Goal: Task Accomplishment & Management: Manage account settings

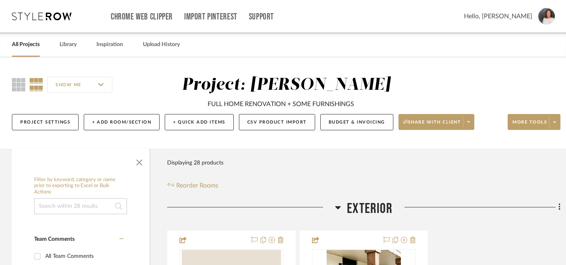
click at [25, 47] on link "All Projects" at bounding box center [26, 44] width 28 height 11
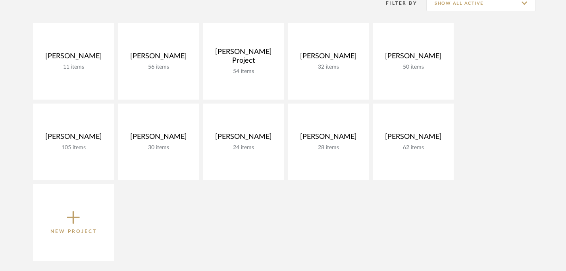
scroll to position [121, 0]
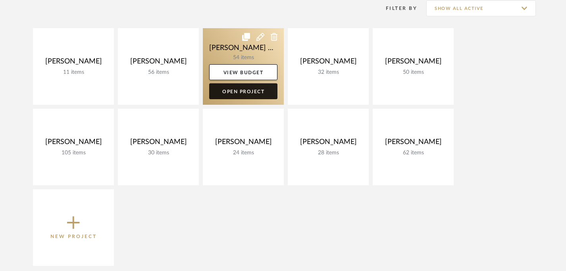
click at [225, 91] on link "Open Project" at bounding box center [243, 91] width 68 height 16
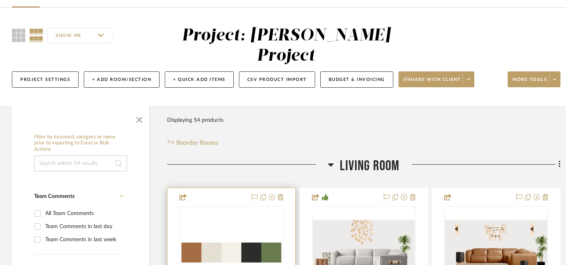
scroll to position [36, 0]
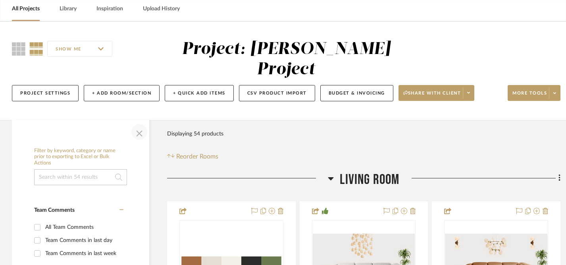
click at [138, 122] on span "button" at bounding box center [139, 131] width 19 height 19
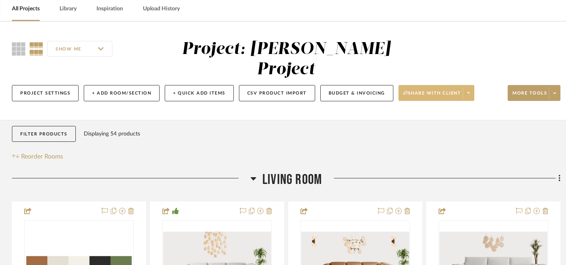
click at [428, 90] on span "Share with client" at bounding box center [432, 96] width 58 height 12
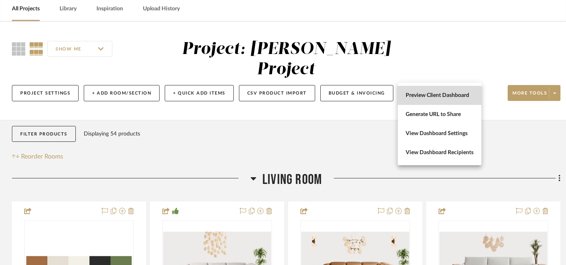
click at [422, 97] on span "Preview Client Dashboard" at bounding box center [439, 95] width 68 height 7
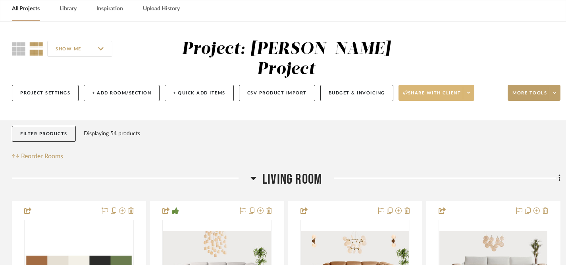
click at [439, 90] on span "Share with client" at bounding box center [432, 96] width 58 height 12
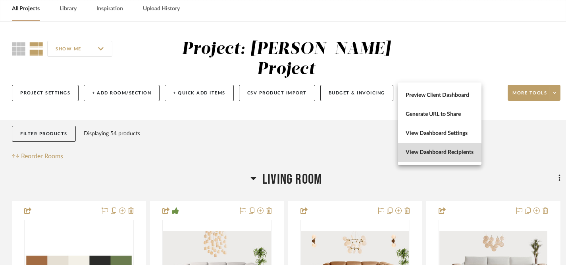
click at [436, 153] on span "View Dashboard Recipients" at bounding box center [439, 152] width 68 height 7
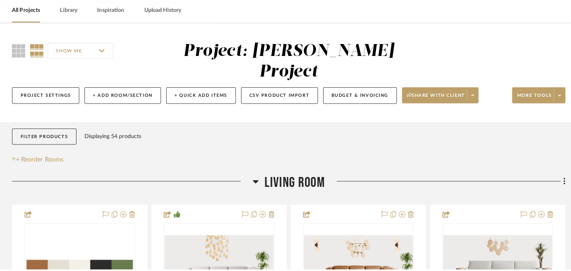
scroll to position [0, 0]
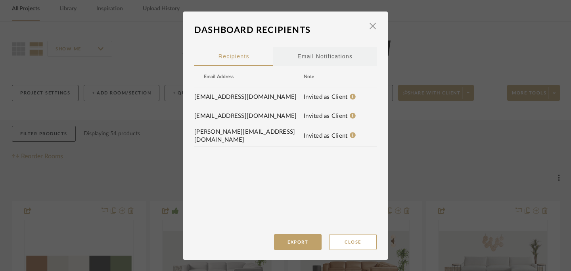
click at [314, 58] on div "Email Notifications" at bounding box center [324, 56] width 55 height 20
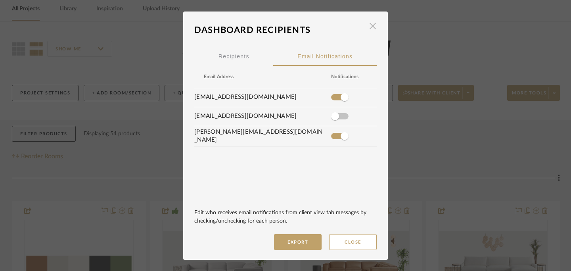
click at [370, 29] on span "button" at bounding box center [373, 26] width 16 height 16
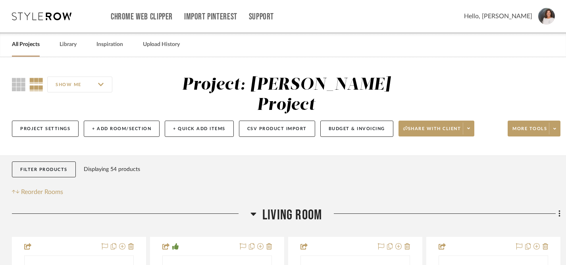
drag, startPoint x: 22, startPoint y: 46, endPoint x: 34, endPoint y: 52, distance: 13.7
click at [22, 46] on link "All Projects" at bounding box center [26, 44] width 28 height 11
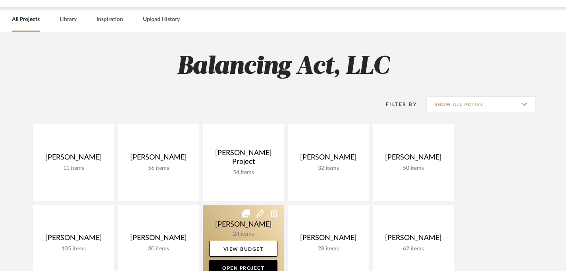
scroll to position [61, 0]
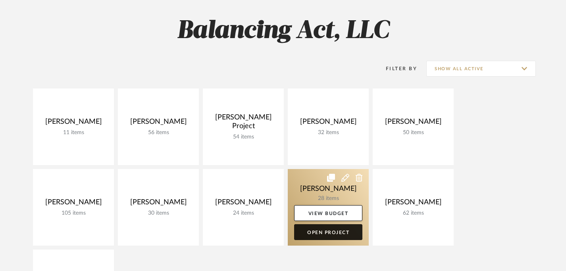
click at [324, 234] on link "Open Project" at bounding box center [328, 232] width 68 height 16
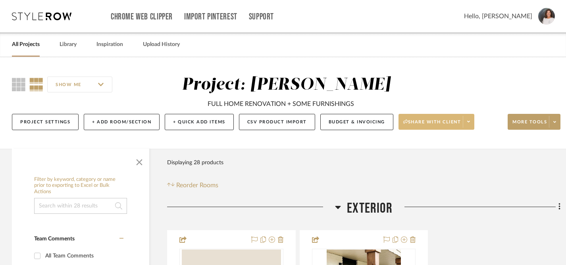
click at [468, 123] on icon at bounding box center [468, 121] width 3 height 4
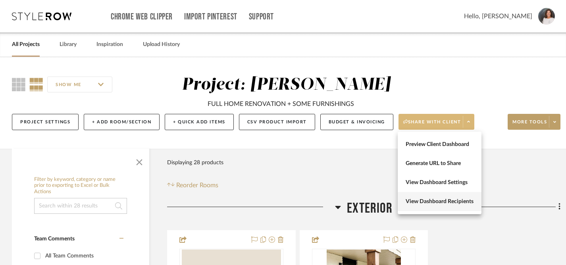
click at [436, 201] on span "View Dashboard Recipients" at bounding box center [439, 201] width 68 height 7
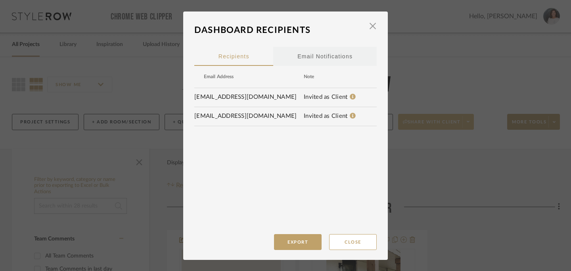
click at [308, 58] on div "Email Notifications" at bounding box center [324, 56] width 55 height 20
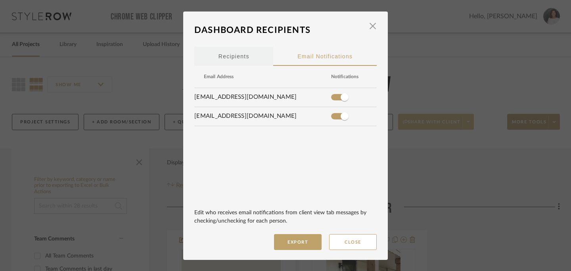
click at [228, 54] on span "Recipients" at bounding box center [234, 57] width 31 height 6
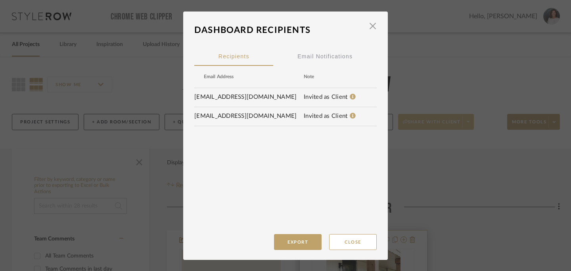
click at [359, 243] on button "Close" at bounding box center [353, 242] width 48 height 16
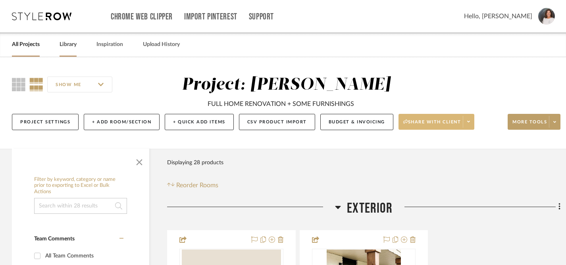
click at [69, 43] on link "Library" at bounding box center [67, 44] width 17 height 11
click at [30, 46] on link "All Projects" at bounding box center [26, 44] width 28 height 11
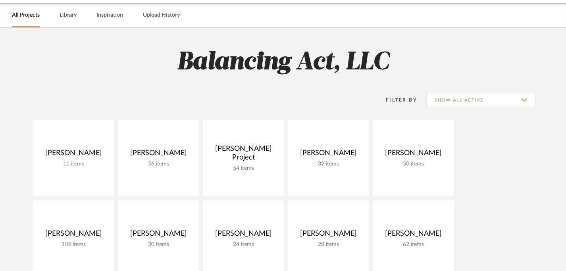
scroll to position [32, 0]
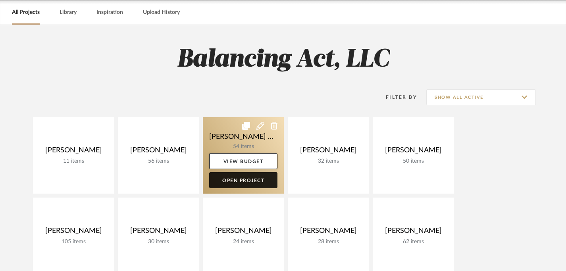
click at [235, 180] on link "Open Project" at bounding box center [243, 180] width 68 height 16
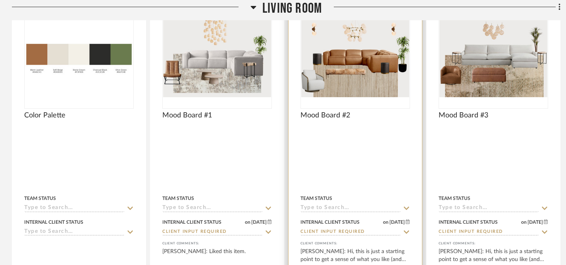
scroll to position [407, 0]
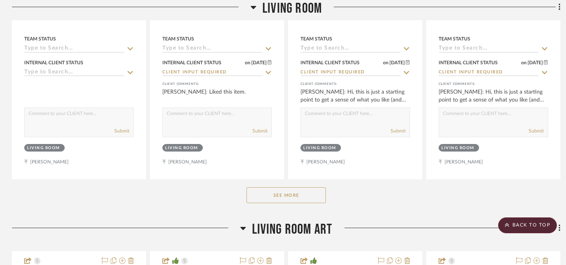
click at [289, 187] on button "See More" at bounding box center [285, 195] width 79 height 16
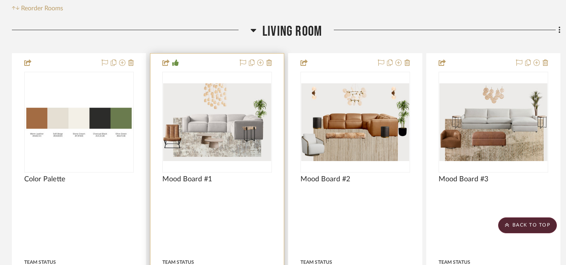
scroll to position [140, 0]
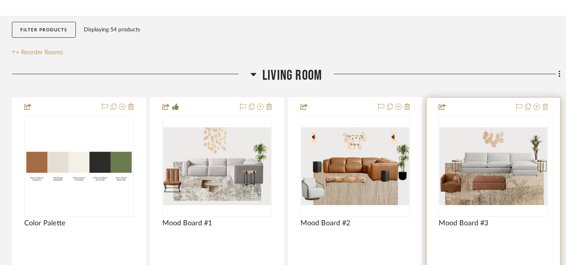
click at [545, 104] on icon at bounding box center [545, 107] width 6 height 6
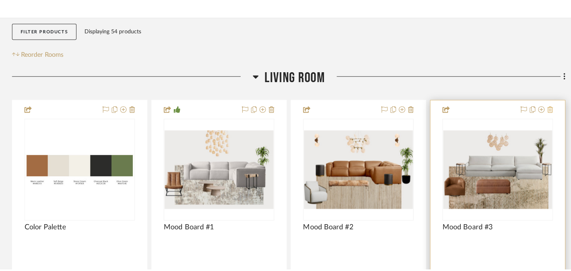
scroll to position [0, 0]
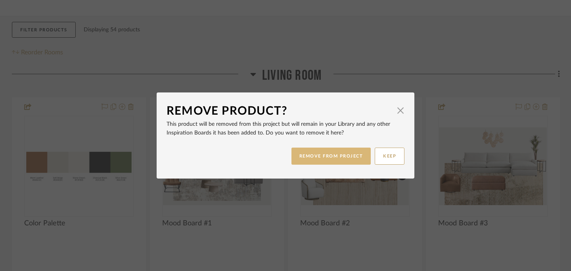
click at [328, 155] on button "REMOVE FROM PROJECT" at bounding box center [331, 156] width 80 height 17
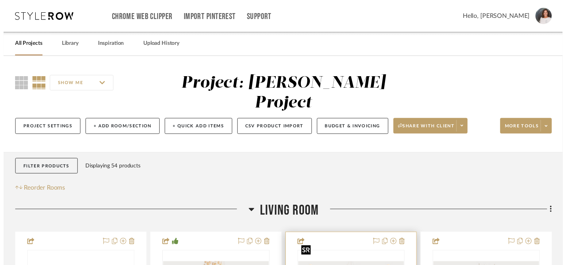
scroll to position [140, 0]
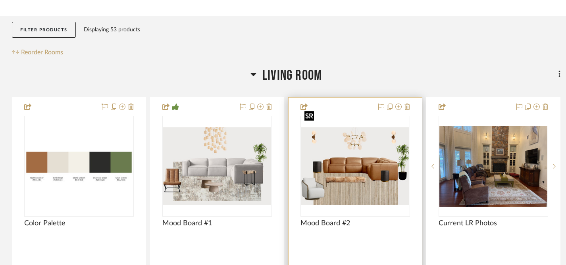
click at [365, 159] on img "0" at bounding box center [355, 166] width 108 height 78
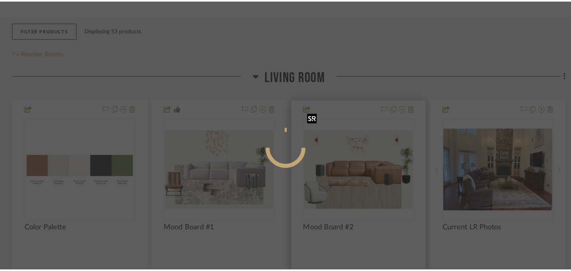
scroll to position [0, 0]
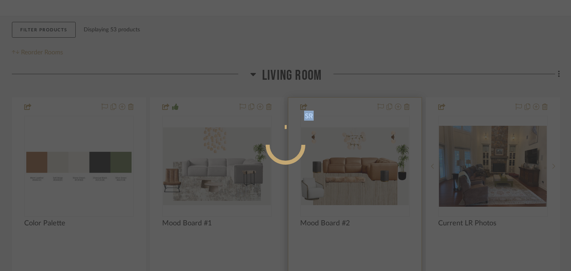
click at [365, 159] on div at bounding box center [285, 135] width 571 height 271
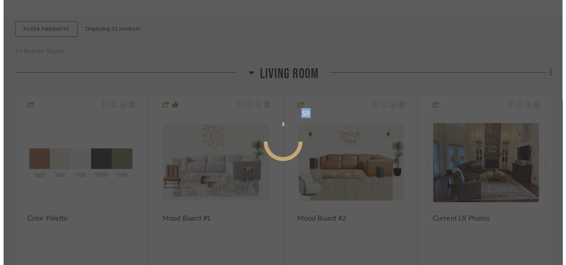
scroll to position [140, 0]
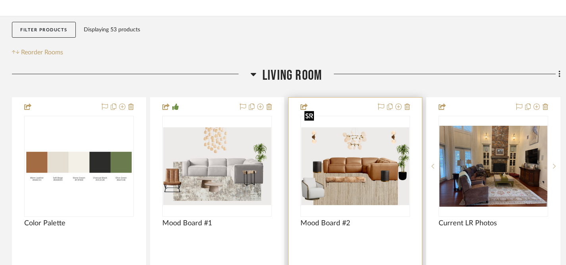
click at [359, 152] on img "0" at bounding box center [355, 166] width 108 height 78
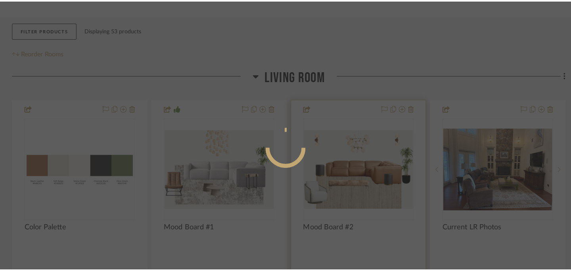
scroll to position [0, 0]
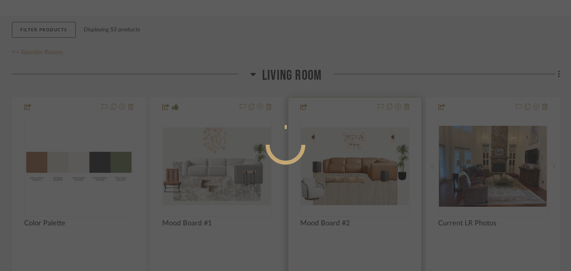
click at [359, 152] on div at bounding box center [285, 135] width 571 height 271
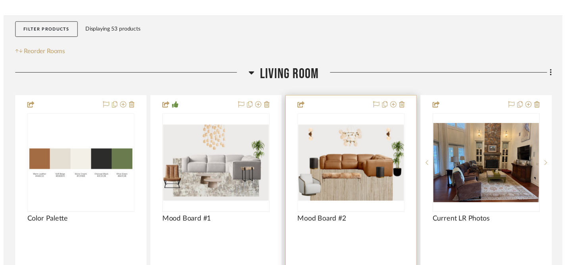
scroll to position [140, 0]
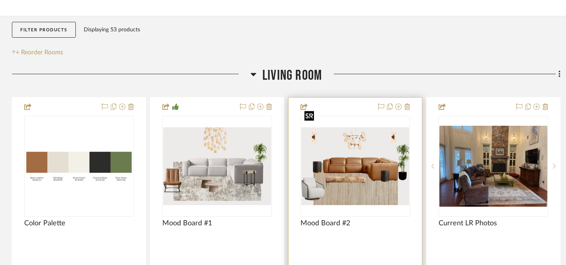
click at [358, 152] on img "0" at bounding box center [355, 166] width 108 height 78
click at [359, 153] on img "0" at bounding box center [355, 166] width 108 height 78
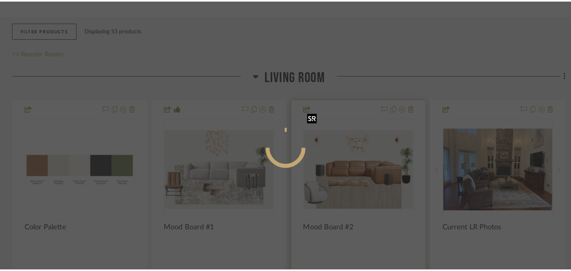
scroll to position [0, 0]
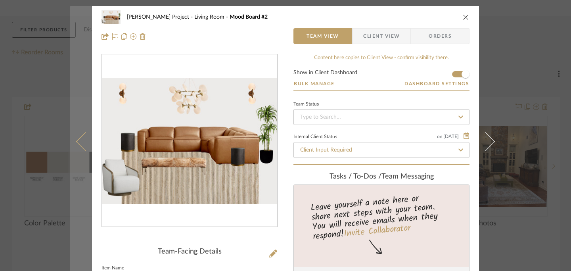
click at [76, 142] on icon at bounding box center [85, 141] width 19 height 19
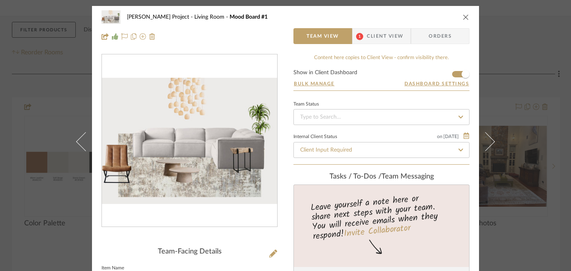
click at [463, 16] on icon "close" at bounding box center [466, 17] width 6 height 6
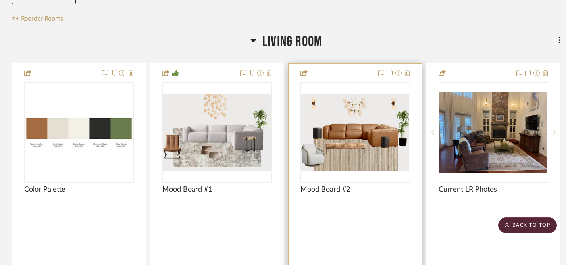
scroll to position [174, 0]
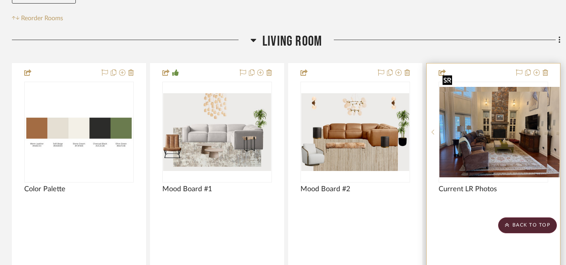
click at [498, 118] on img "0" at bounding box center [499, 132] width 120 height 90
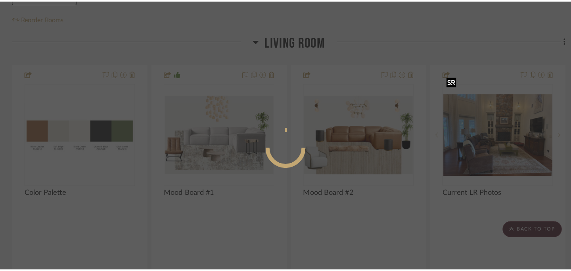
scroll to position [0, 0]
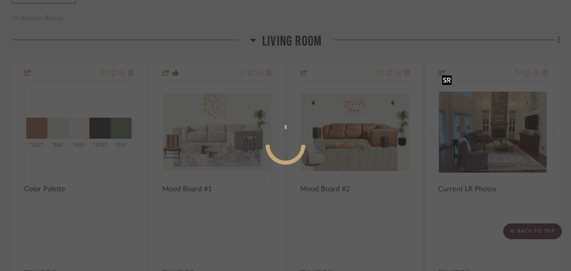
click at [498, 118] on div at bounding box center [285, 135] width 571 height 271
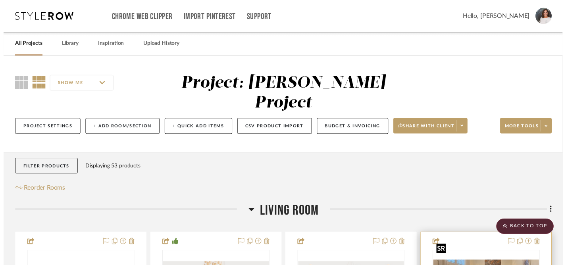
scroll to position [174, 0]
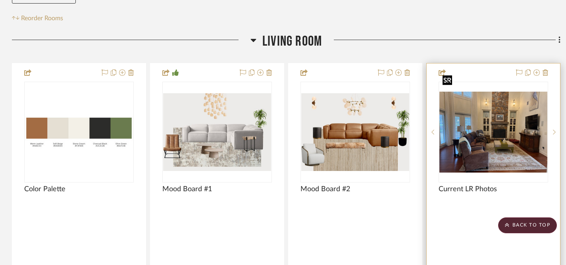
click at [484, 134] on img "0" at bounding box center [493, 132] width 108 height 81
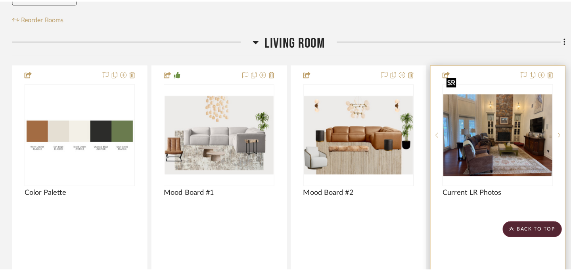
scroll to position [0, 0]
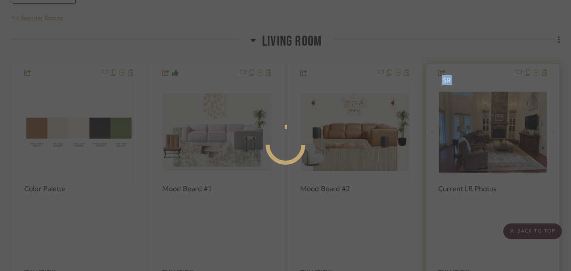
click at [484, 134] on div at bounding box center [285, 135] width 571 height 271
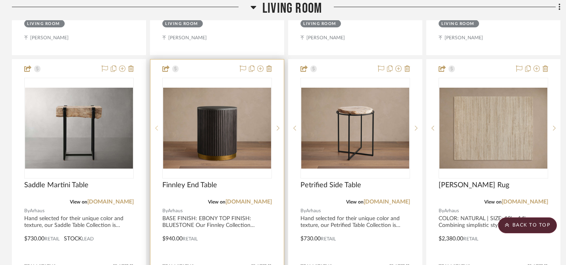
scroll to position [528, 0]
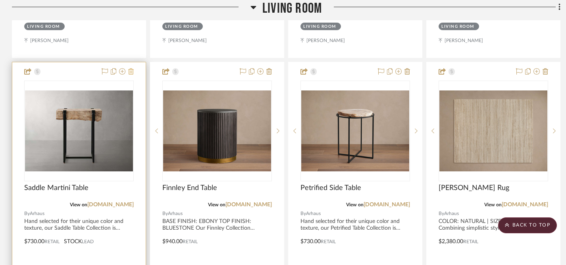
click at [130, 68] on icon at bounding box center [131, 71] width 6 height 6
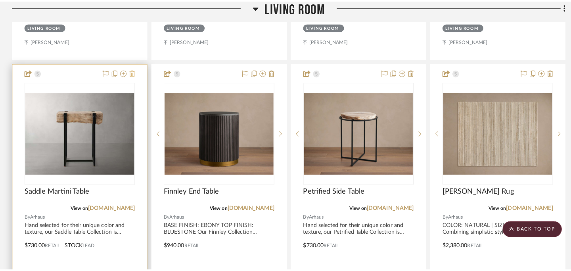
scroll to position [0, 0]
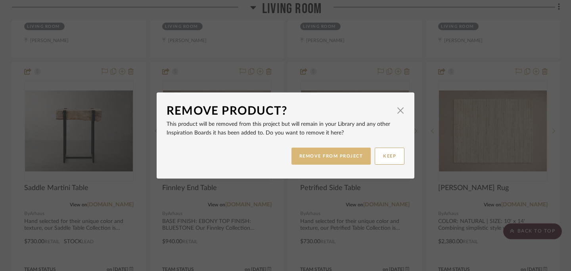
click at [342, 161] on button "REMOVE FROM PROJECT" at bounding box center [331, 156] width 80 height 17
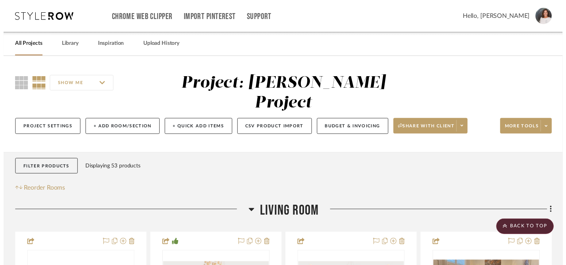
scroll to position [528, 0]
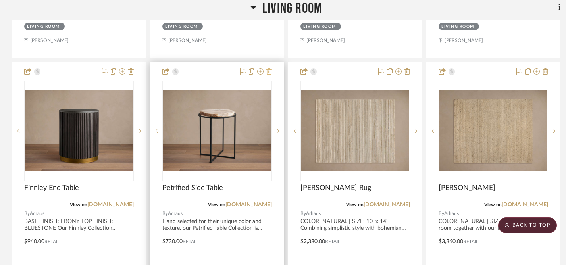
click at [270, 68] on icon at bounding box center [269, 71] width 6 height 6
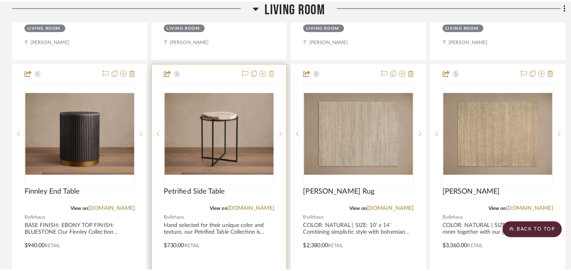
scroll to position [0, 0]
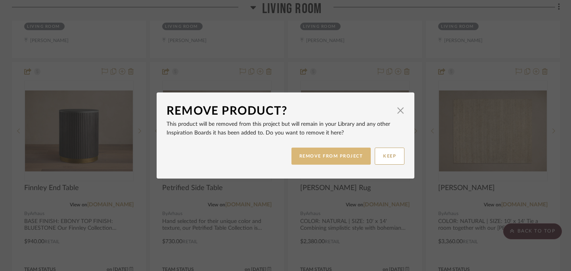
click at [322, 160] on button "REMOVE FROM PROJECT" at bounding box center [331, 156] width 80 height 17
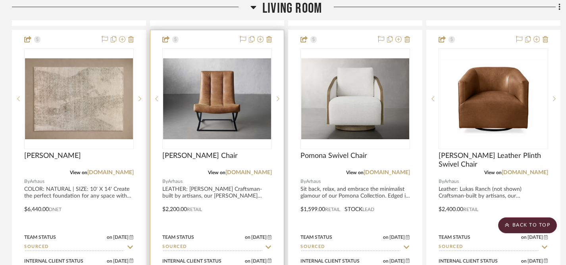
scroll to position [891, 0]
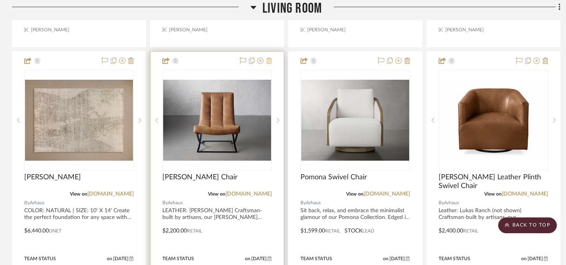
click at [268, 58] on icon at bounding box center [269, 61] width 6 height 6
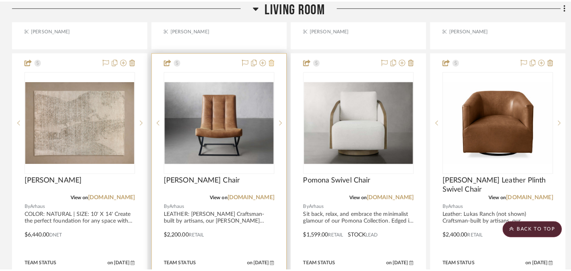
scroll to position [0, 0]
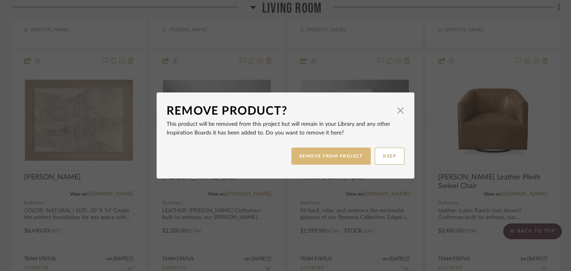
click at [312, 156] on button "REMOVE FROM PROJECT" at bounding box center [331, 156] width 80 height 17
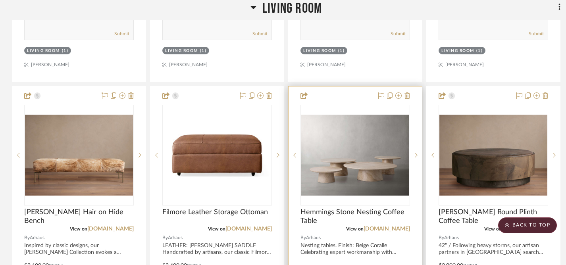
scroll to position [1156, 0]
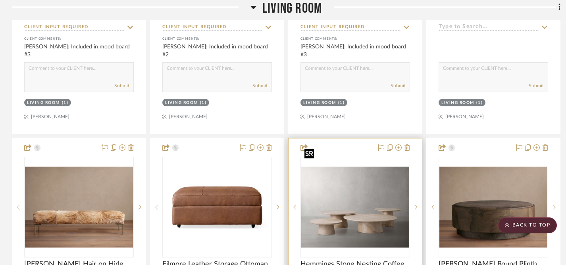
click at [377, 186] on img "0" at bounding box center [355, 207] width 108 height 81
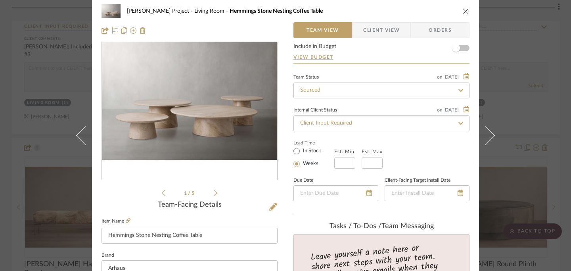
scroll to position [0, 0]
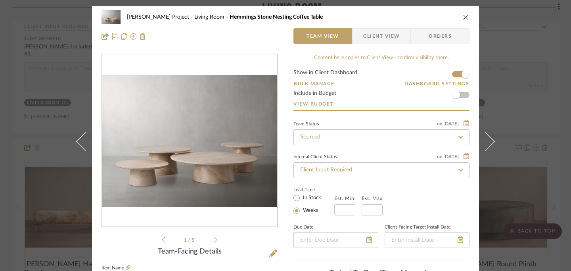
click at [463, 17] on icon "close" at bounding box center [466, 17] width 6 height 6
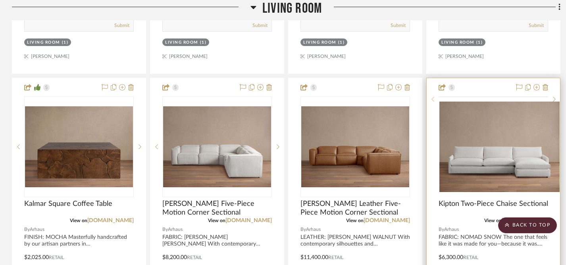
scroll to position [1569, 0]
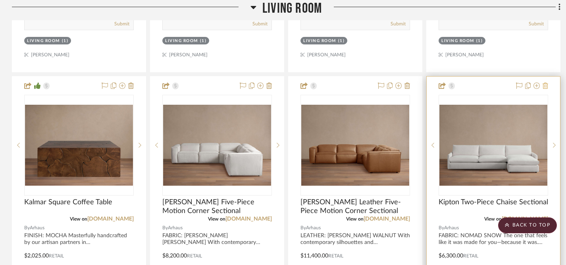
click at [546, 82] on icon at bounding box center [545, 85] width 6 height 6
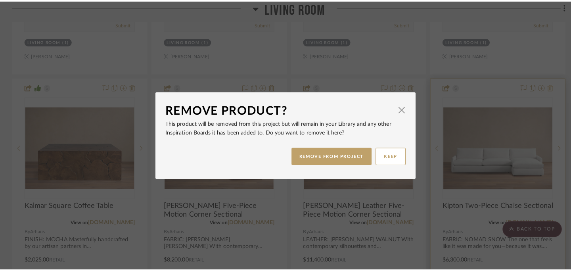
scroll to position [0, 0]
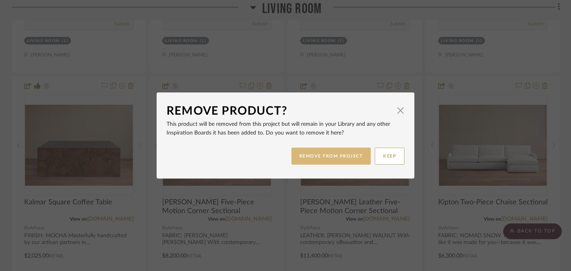
click at [334, 156] on button "REMOVE FROM PROJECT" at bounding box center [331, 156] width 80 height 17
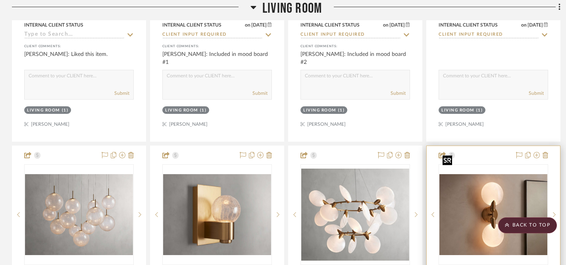
scroll to position [1902, 0]
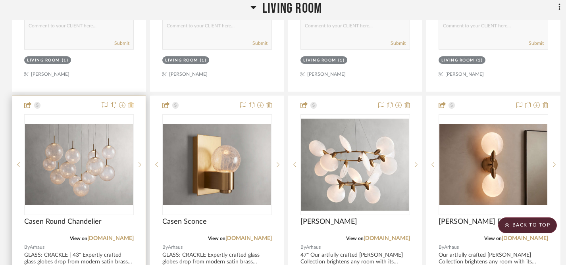
click at [132, 102] on icon at bounding box center [131, 105] width 6 height 6
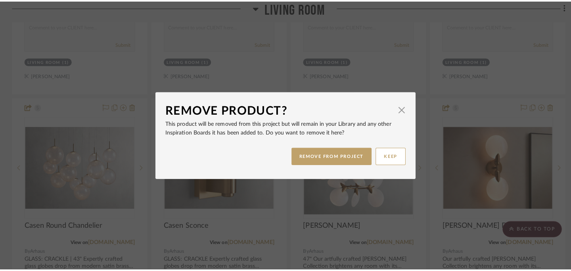
scroll to position [0, 0]
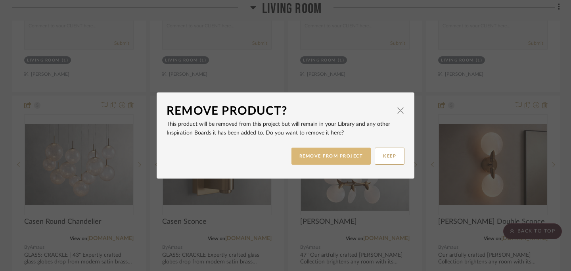
click at [329, 154] on button "REMOVE FROM PROJECT" at bounding box center [331, 156] width 80 height 17
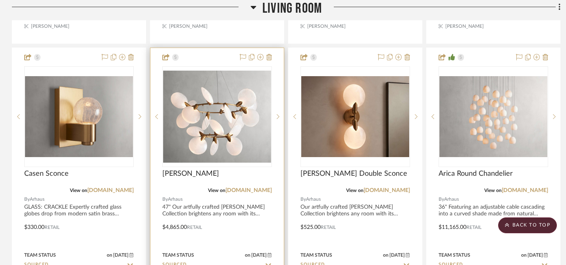
scroll to position [1951, 0]
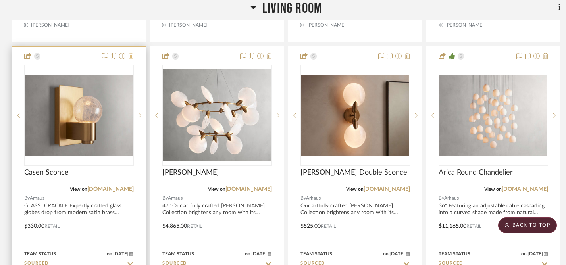
click at [130, 53] on icon at bounding box center [131, 56] width 6 height 6
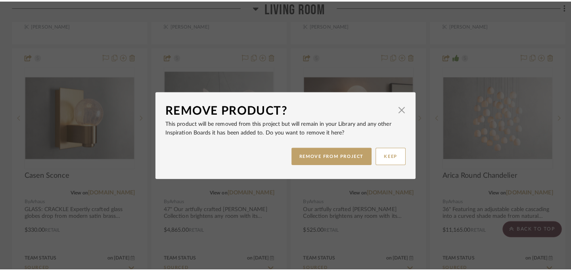
scroll to position [0, 0]
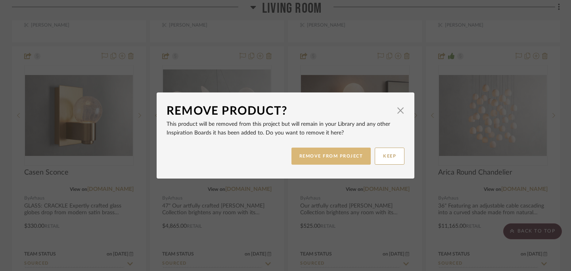
click at [314, 157] on button "REMOVE FROM PROJECT" at bounding box center [331, 156] width 80 height 17
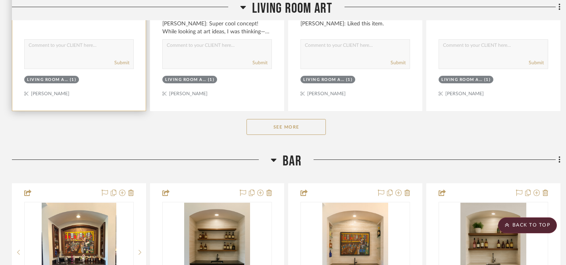
scroll to position [2597, 0]
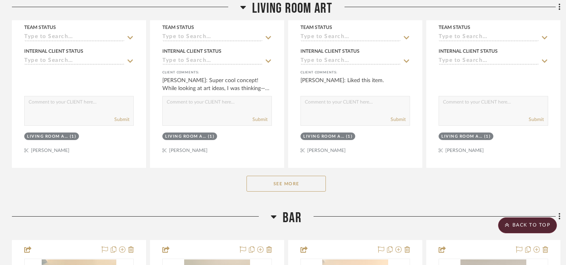
click at [282, 176] on button "See More" at bounding box center [285, 184] width 79 height 16
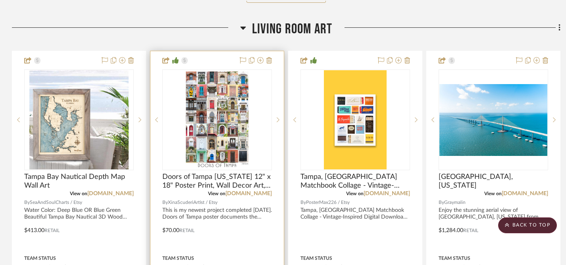
scroll to position [2357, 0]
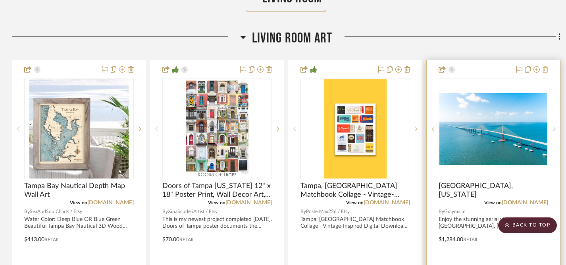
click at [545, 66] on icon at bounding box center [545, 69] width 6 height 6
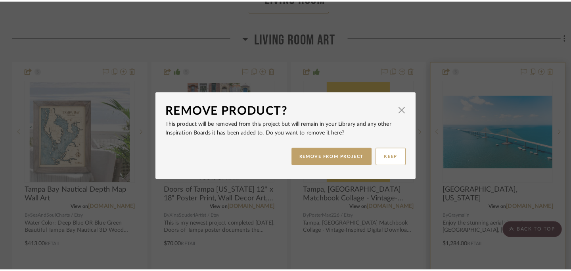
scroll to position [0, 0]
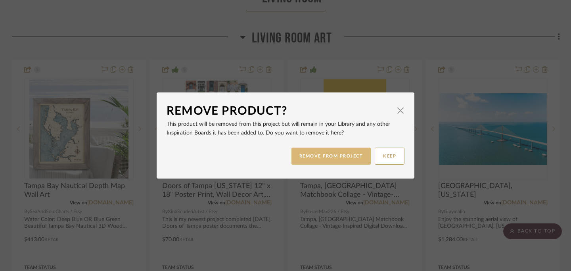
click at [331, 155] on button "REMOVE FROM PROJECT" at bounding box center [331, 156] width 80 height 17
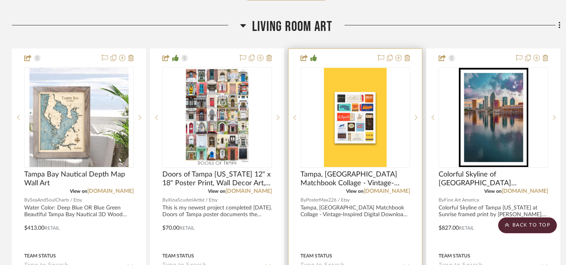
scroll to position [2369, 0]
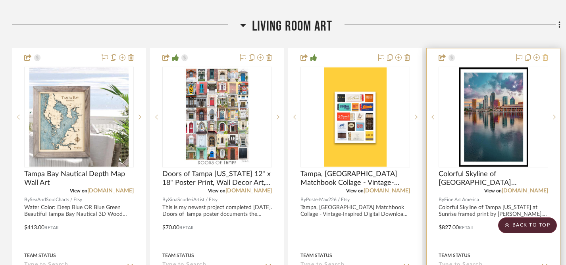
click at [544, 54] on icon at bounding box center [545, 57] width 6 height 6
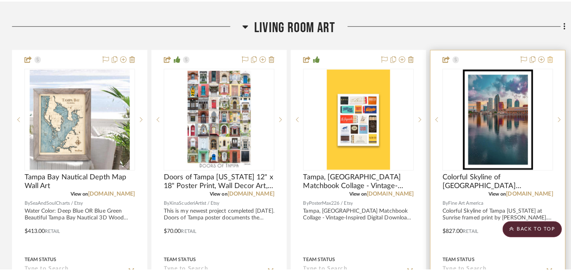
scroll to position [0, 0]
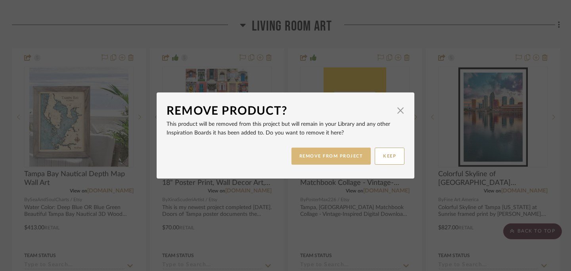
click at [337, 154] on button "REMOVE FROM PROJECT" at bounding box center [331, 156] width 80 height 17
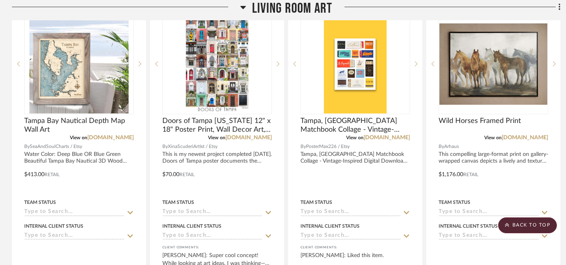
scroll to position [2415, 0]
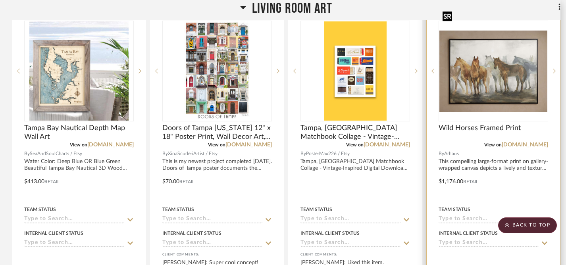
click at [495, 74] on img "0" at bounding box center [493, 71] width 108 height 81
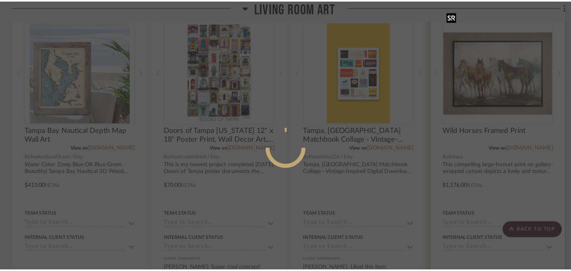
scroll to position [0, 0]
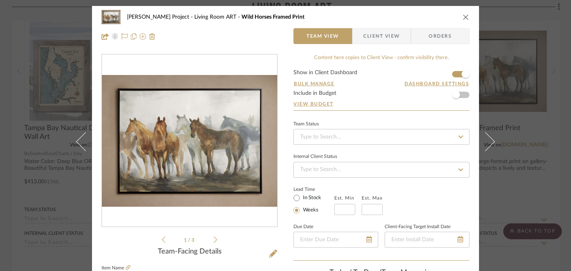
click at [463, 17] on icon "close" at bounding box center [466, 17] width 6 height 6
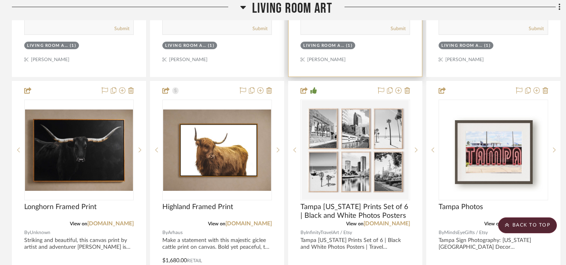
scroll to position [2689, 0]
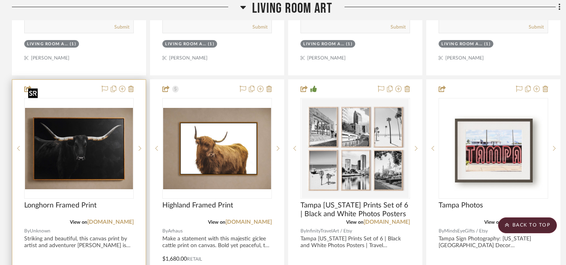
click at [102, 151] on img "0" at bounding box center [79, 148] width 108 height 81
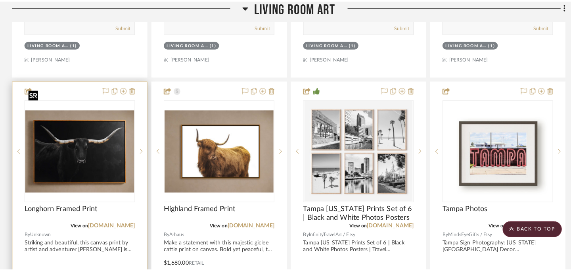
scroll to position [0, 0]
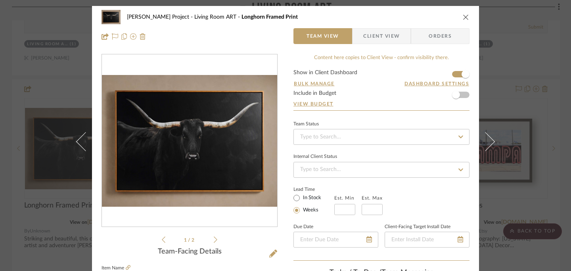
click at [463, 18] on icon "close" at bounding box center [466, 17] width 6 height 6
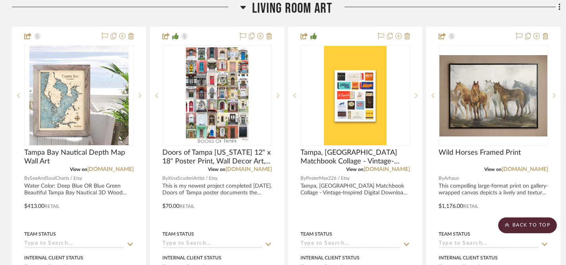
scroll to position [2347, 0]
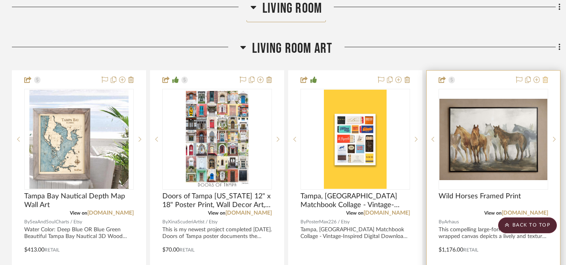
click at [545, 77] on icon at bounding box center [545, 80] width 6 height 6
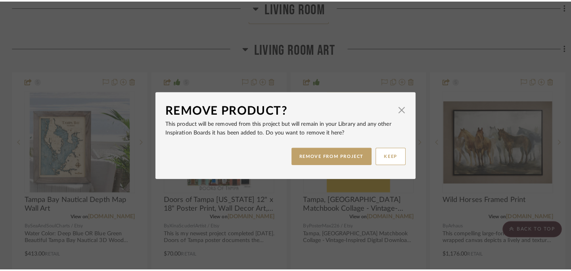
scroll to position [0, 0]
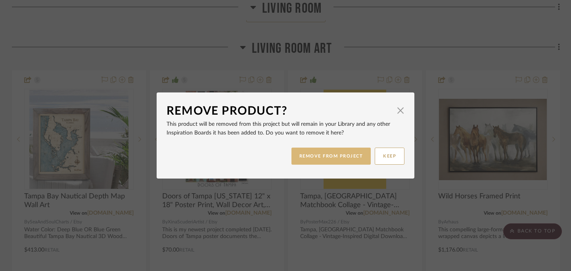
click at [322, 155] on button "REMOVE FROM PROJECT" at bounding box center [331, 156] width 80 height 17
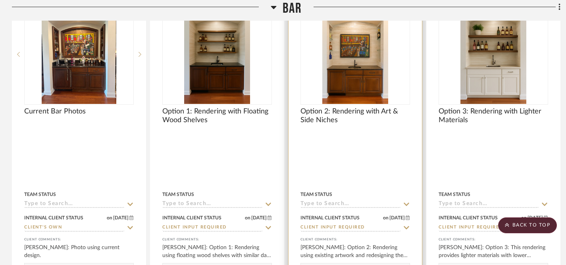
scroll to position [3503, 0]
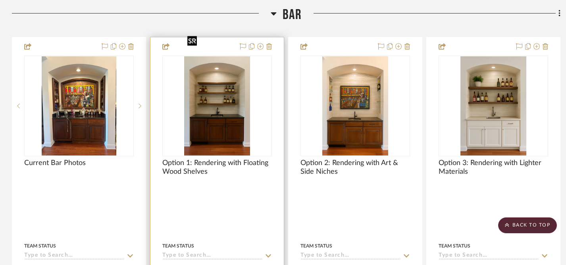
click at [244, 82] on img "0" at bounding box center [217, 105] width 66 height 99
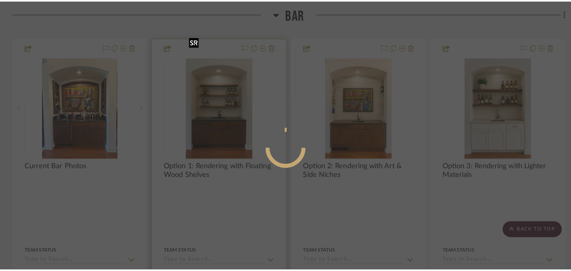
scroll to position [0, 0]
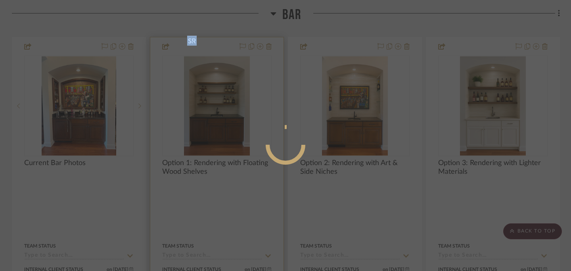
click at [244, 82] on mat-dialog-content at bounding box center [285, 176] width 119 height 341
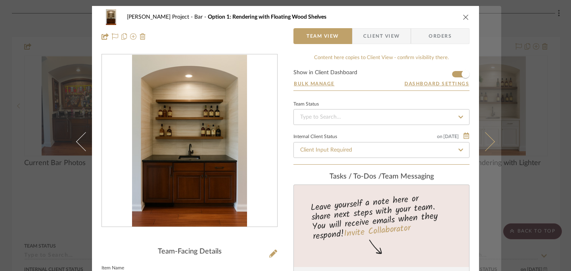
click at [487, 139] on icon at bounding box center [485, 141] width 19 height 19
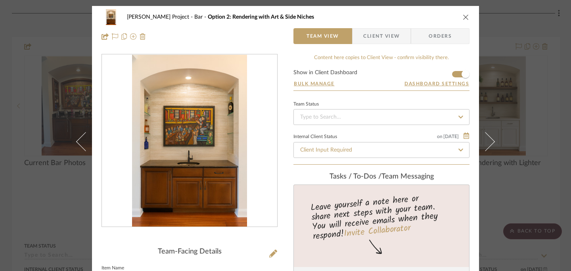
click at [463, 17] on icon "close" at bounding box center [466, 17] width 6 height 6
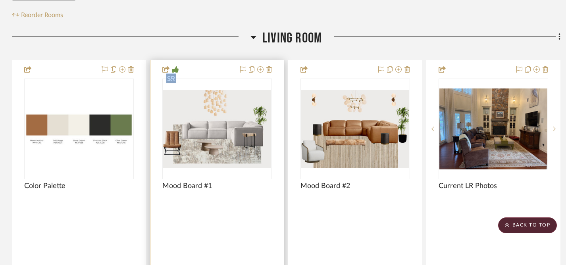
scroll to position [190, 0]
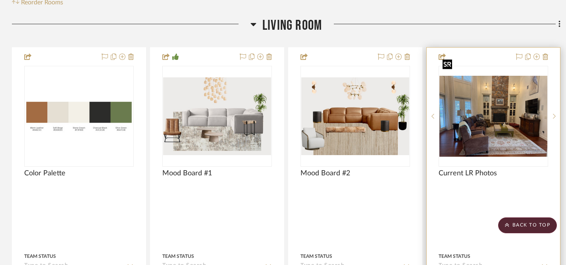
click at [511, 127] on img "0" at bounding box center [493, 116] width 108 height 81
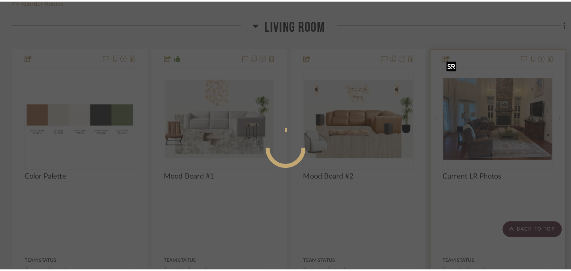
scroll to position [0, 0]
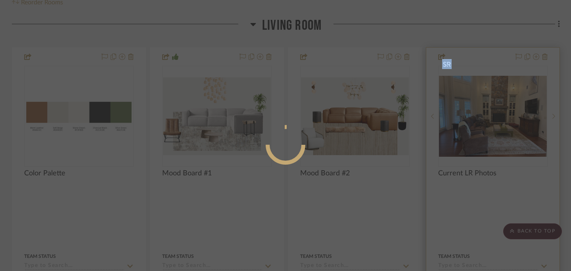
click at [511, 127] on div at bounding box center [285, 135] width 571 height 271
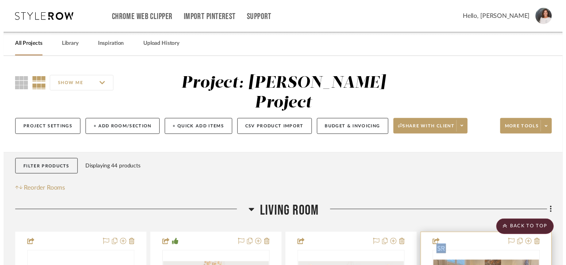
scroll to position [190, 0]
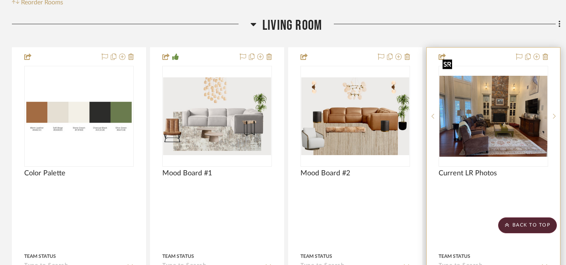
click at [491, 115] on img "0" at bounding box center [493, 116] width 108 height 81
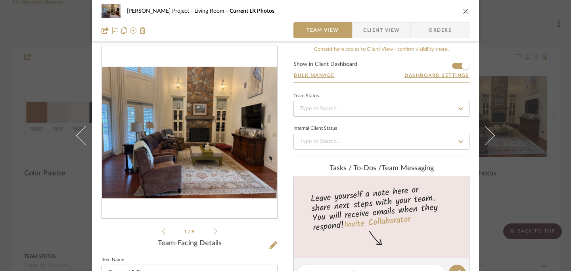
scroll to position [0, 0]
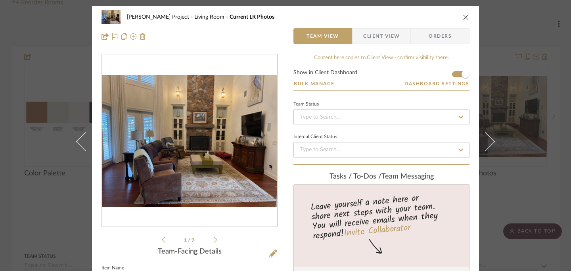
click at [464, 17] on icon "close" at bounding box center [466, 17] width 6 height 6
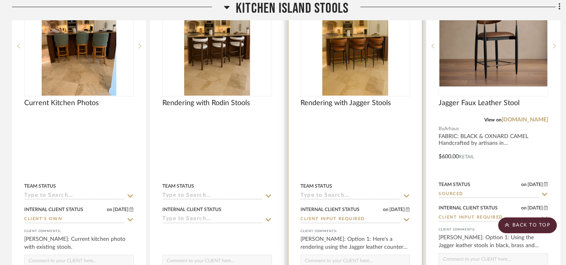
scroll to position [4009, 0]
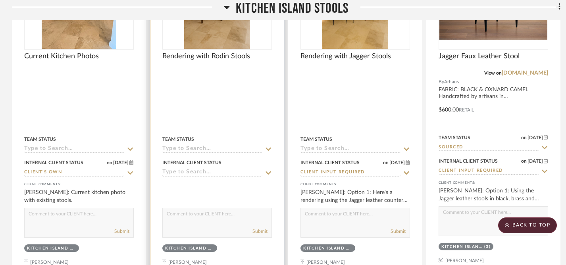
scroll to position [3873, 0]
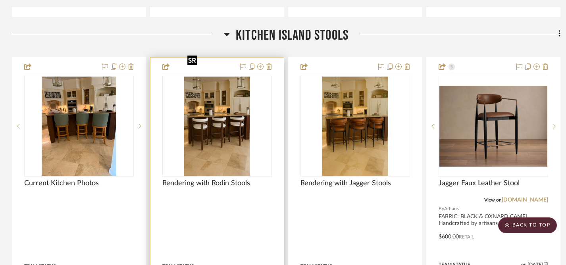
click at [218, 128] on img "0" at bounding box center [217, 126] width 66 height 99
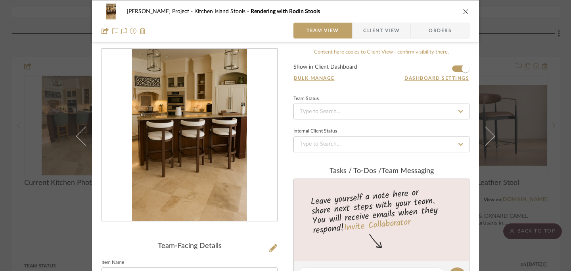
scroll to position [92, 0]
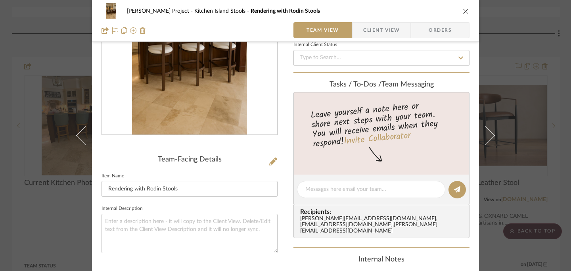
click at [464, 10] on icon "close" at bounding box center [466, 11] width 6 height 6
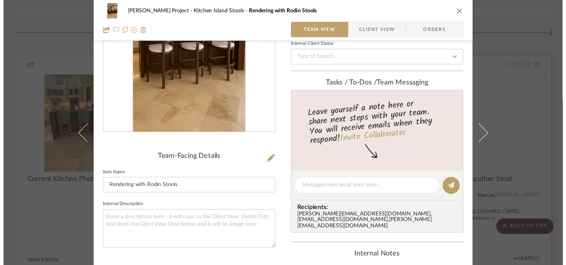
scroll to position [3873, 0]
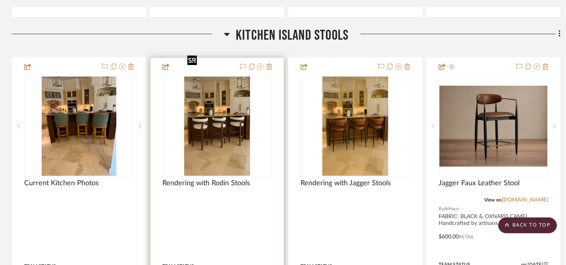
click at [224, 109] on img "0" at bounding box center [217, 126] width 66 height 99
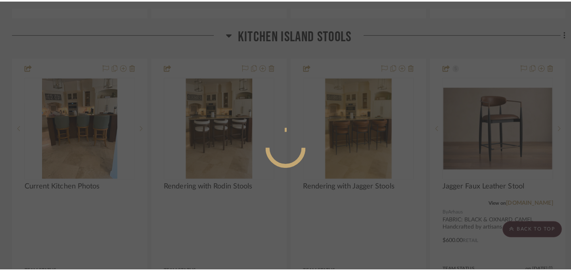
scroll to position [0, 0]
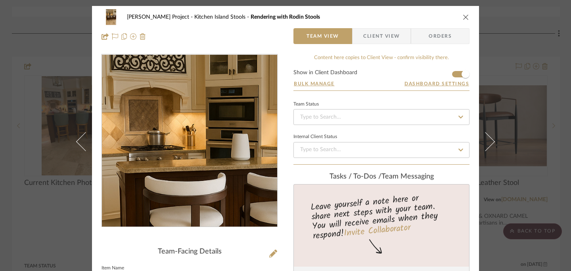
click at [144, 115] on img "0" at bounding box center [189, 141] width 115 height 172
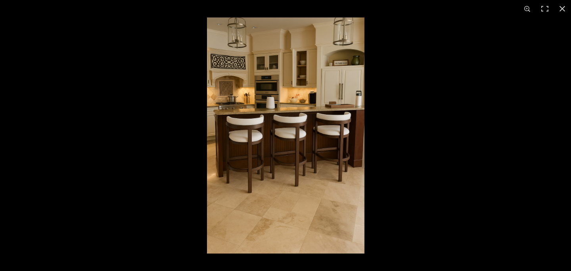
click at [244, 96] on img at bounding box center [285, 135] width 157 height 236
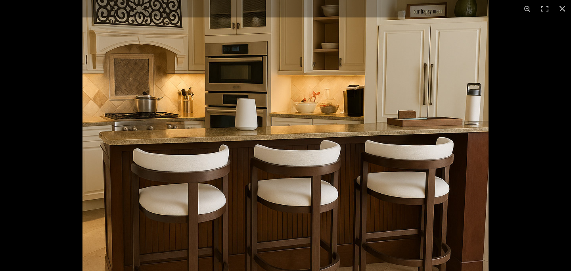
click at [146, 87] on img at bounding box center [285, 198] width 406 height 609
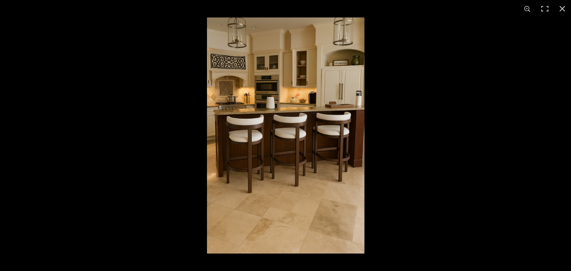
click at [253, 120] on img at bounding box center [285, 135] width 157 height 236
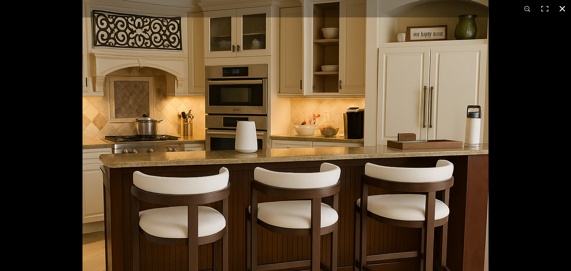
click at [562, 10] on button at bounding box center [562, 8] width 17 height 17
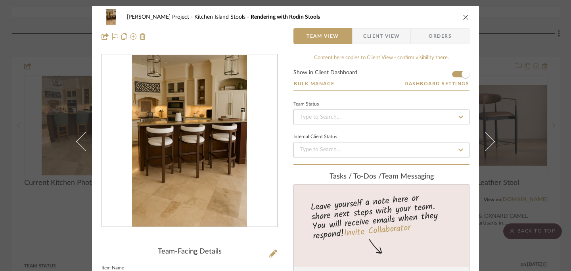
click at [464, 20] on div "Jeff Priede Project Kitchen Island Stools Rendering with Rodin Stools" at bounding box center [286, 17] width 368 height 16
click at [463, 17] on icon "close" at bounding box center [466, 17] width 6 height 6
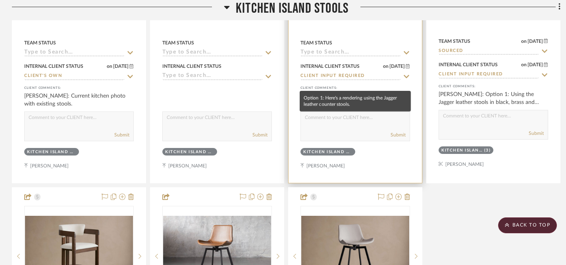
scroll to position [4091, 0]
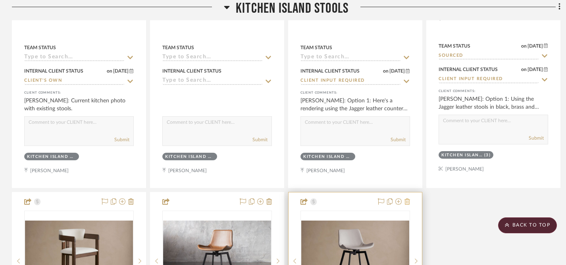
click at [406, 198] on icon at bounding box center [407, 201] width 6 height 6
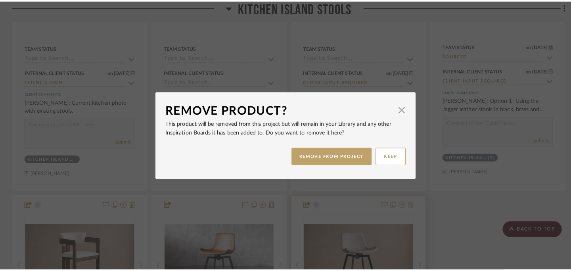
scroll to position [0, 0]
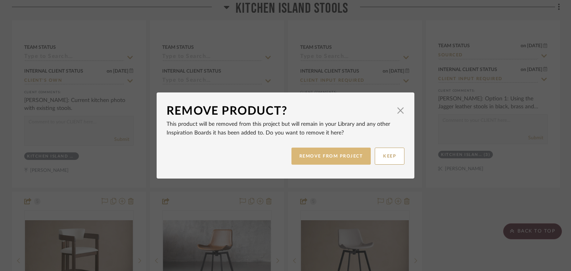
click at [332, 160] on button "REMOVE FROM PROJECT" at bounding box center [331, 156] width 80 height 17
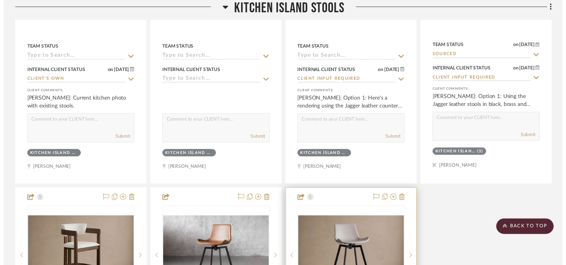
scroll to position [4091, 0]
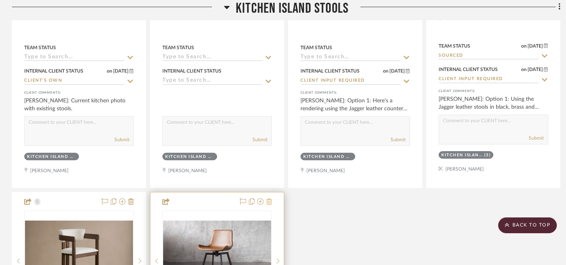
click at [269, 198] on icon at bounding box center [269, 201] width 6 height 6
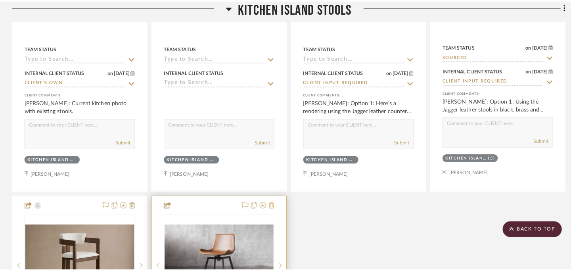
scroll to position [0, 0]
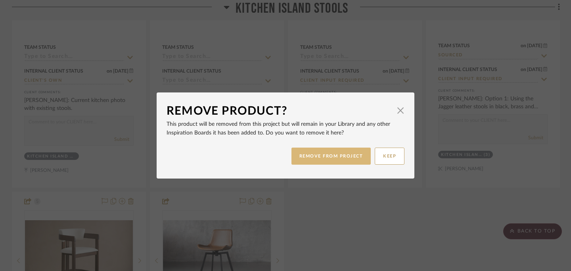
click at [340, 159] on button "REMOVE FROM PROJECT" at bounding box center [331, 156] width 80 height 17
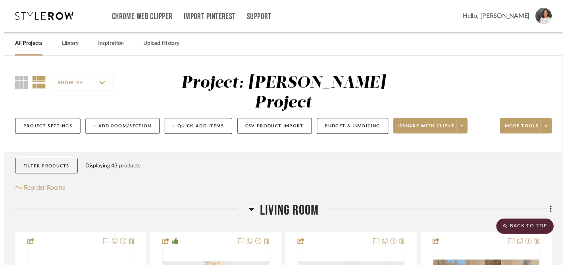
scroll to position [4091, 0]
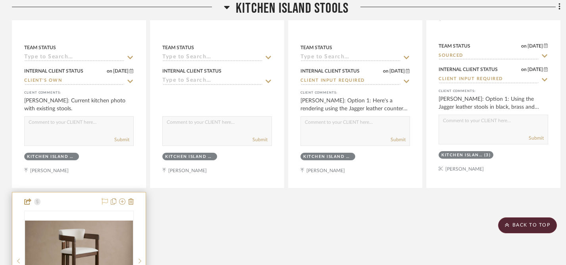
click at [104, 198] on icon at bounding box center [105, 201] width 6 height 6
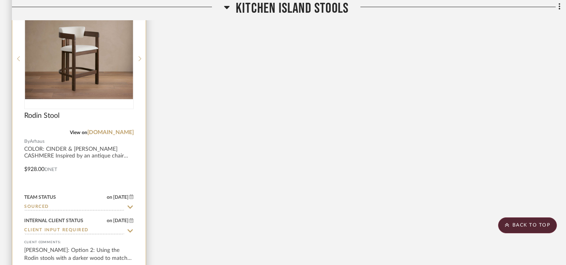
scroll to position [4335, 0]
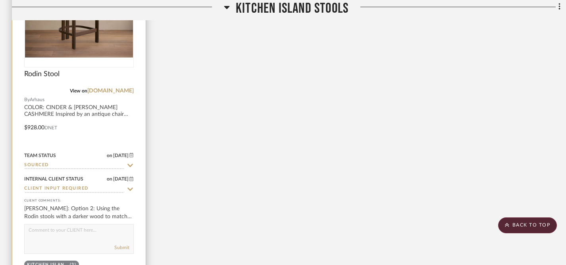
click at [87, 224] on div "Submit" at bounding box center [78, 239] width 109 height 30
click at [84, 224] on textarea at bounding box center [79, 231] width 109 height 15
type textarea "F"
type textarea "FAVORITE"
click at [125, 244] on button "Submit" at bounding box center [121, 247] width 15 height 7
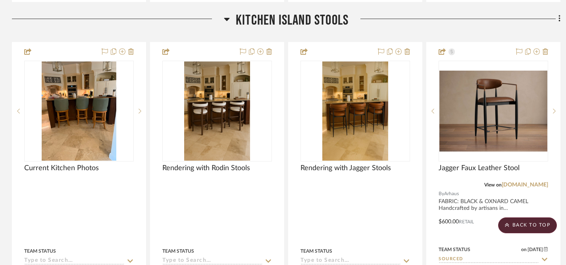
scroll to position [3887, 0]
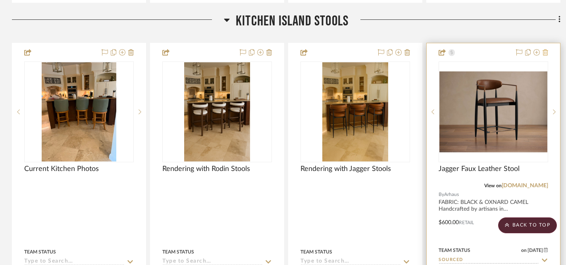
click at [546, 49] on icon at bounding box center [545, 52] width 6 height 6
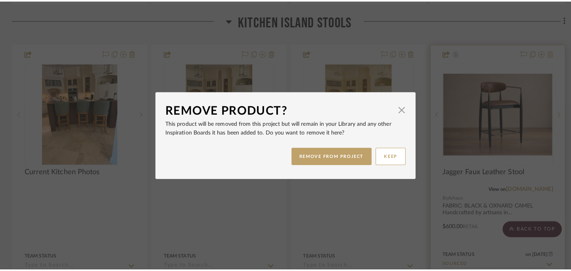
scroll to position [0, 0]
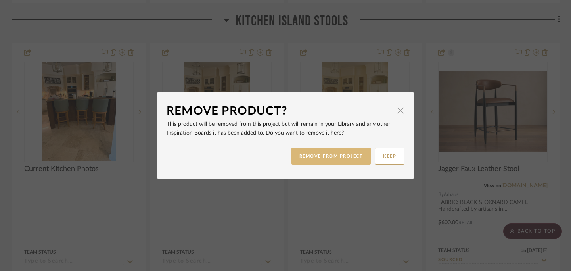
click at [343, 158] on button "REMOVE FROM PROJECT" at bounding box center [331, 156] width 80 height 17
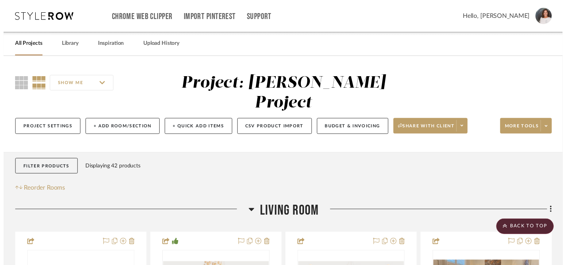
scroll to position [3887, 0]
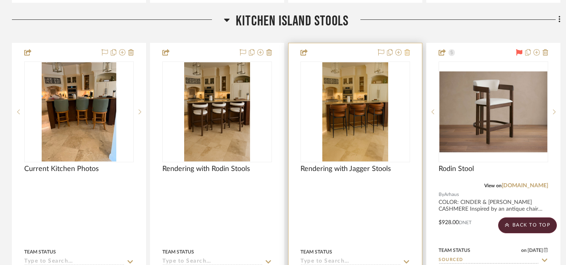
click at [407, 49] on icon at bounding box center [407, 52] width 6 height 6
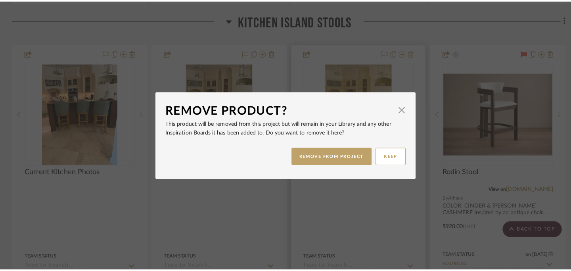
scroll to position [0, 0]
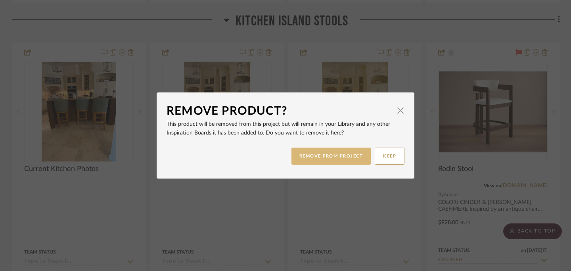
click at [336, 157] on button "REMOVE FROM PROJECT" at bounding box center [331, 156] width 80 height 17
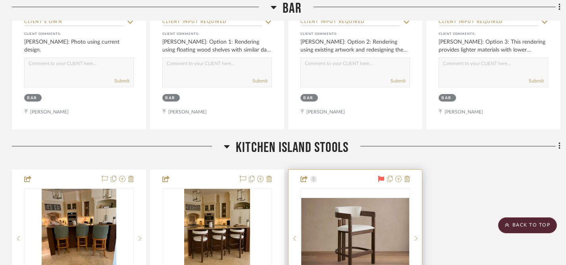
scroll to position [3596, 0]
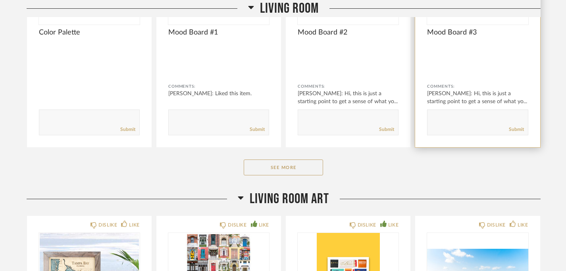
scroll to position [241, 0]
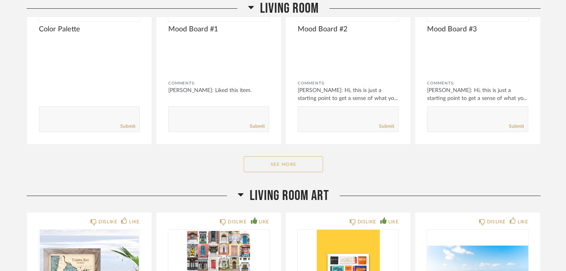
click at [277, 165] on button "See More" at bounding box center [283, 164] width 79 height 16
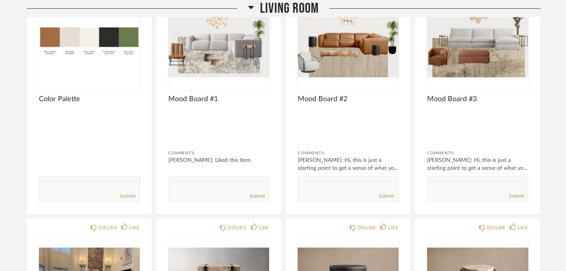
scroll to position [0, 0]
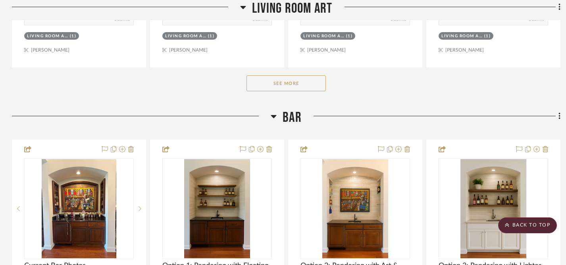
scroll to position [931, 0]
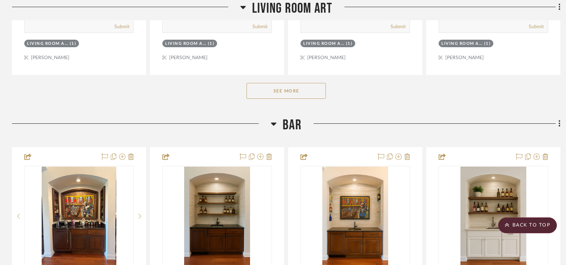
click at [303, 83] on button "See More" at bounding box center [285, 91] width 79 height 16
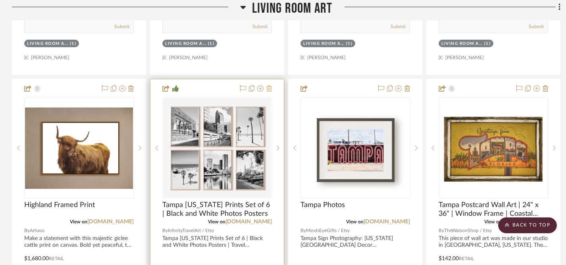
click at [269, 85] on icon at bounding box center [269, 88] width 6 height 6
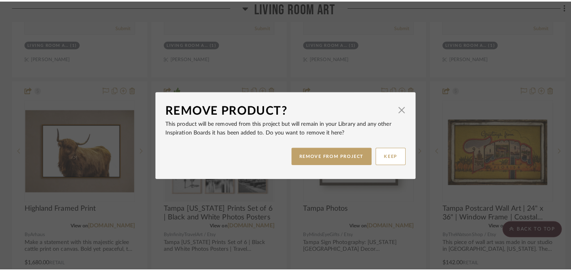
scroll to position [0, 0]
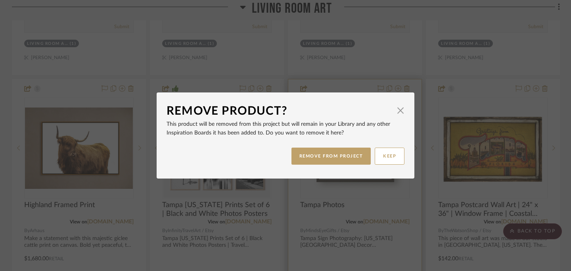
click at [320, 153] on button "REMOVE FROM PROJECT" at bounding box center [331, 156] width 80 height 17
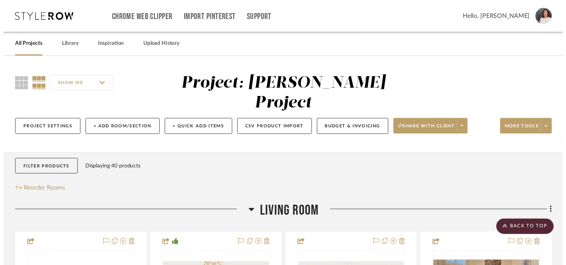
scroll to position [931, 0]
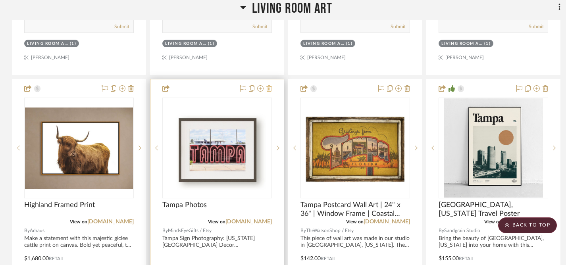
click at [269, 85] on icon at bounding box center [269, 88] width 6 height 6
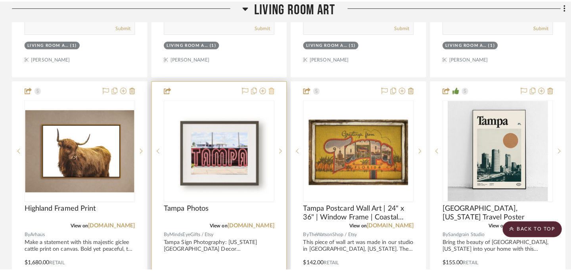
scroll to position [0, 0]
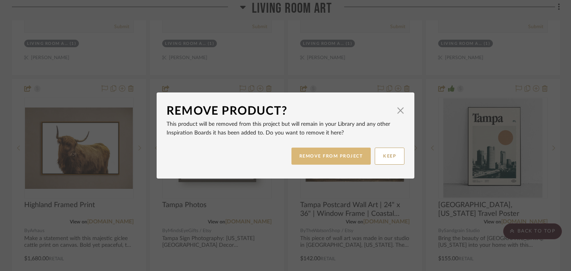
click at [317, 158] on button "REMOVE FROM PROJECT" at bounding box center [331, 156] width 80 height 17
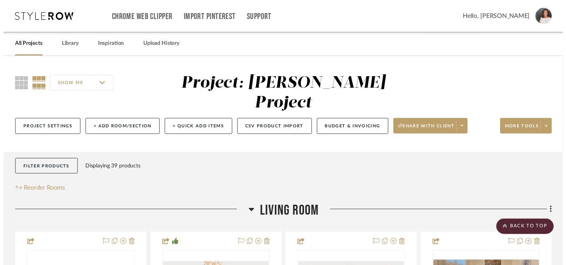
scroll to position [931, 0]
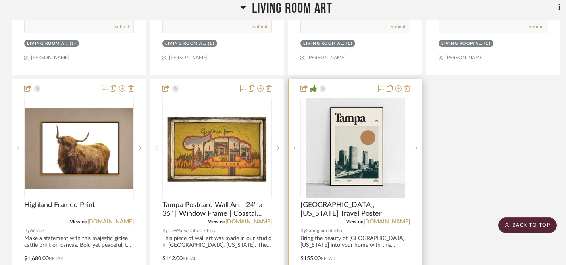
click at [408, 85] on icon at bounding box center [407, 88] width 6 height 6
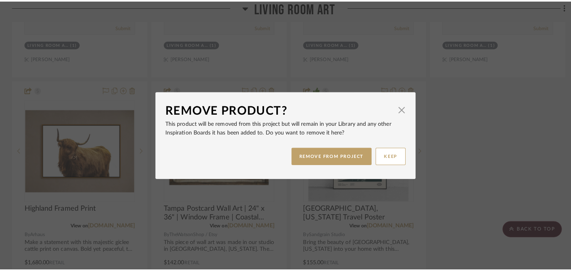
scroll to position [0, 0]
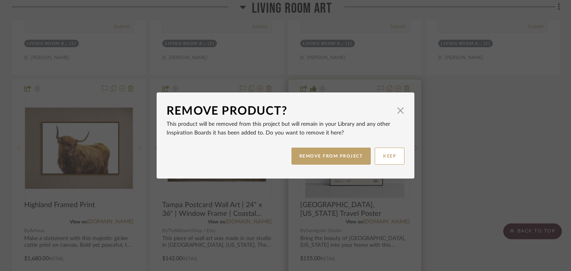
drag, startPoint x: 338, startPoint y: 153, endPoint x: 346, endPoint y: 153, distance: 7.9
click at [338, 153] on button "REMOVE FROM PROJECT" at bounding box center [331, 156] width 80 height 17
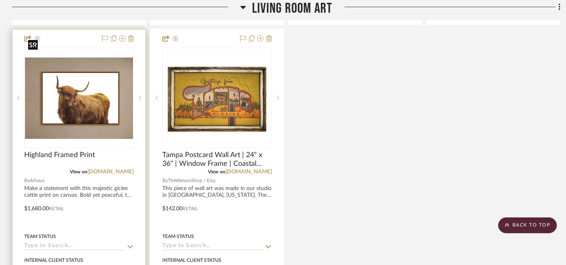
scroll to position [934, 0]
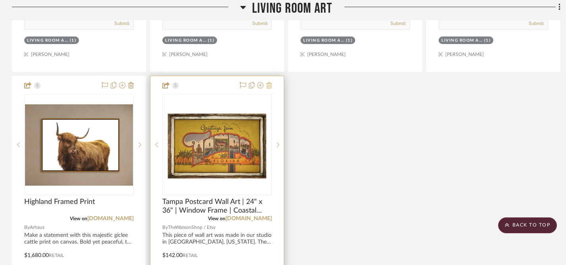
click at [271, 82] on icon at bounding box center [269, 85] width 6 height 6
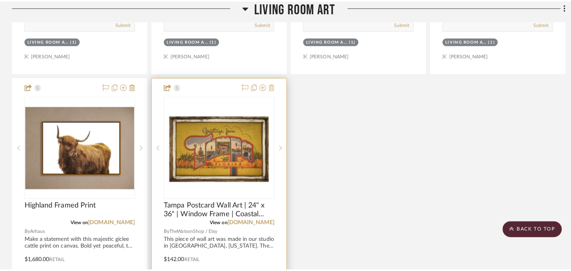
scroll to position [0, 0]
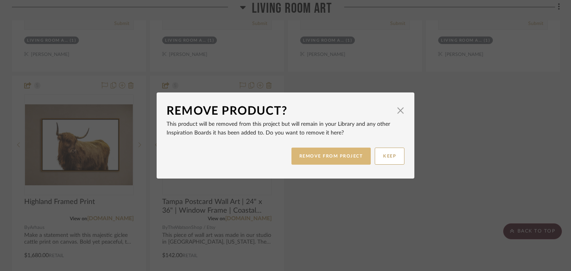
click at [324, 156] on button "REMOVE FROM PROJECT" at bounding box center [331, 156] width 80 height 17
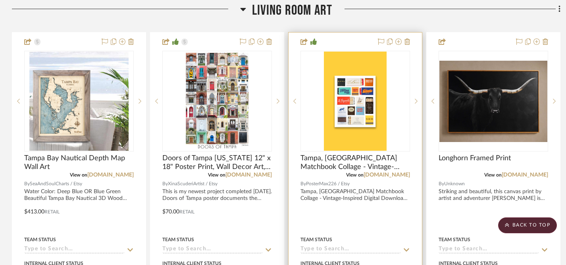
scroll to position [570, 0]
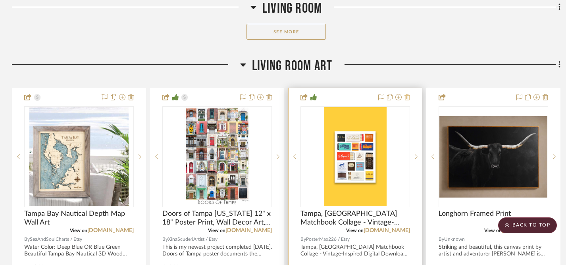
click at [407, 94] on icon at bounding box center [407, 97] width 6 height 6
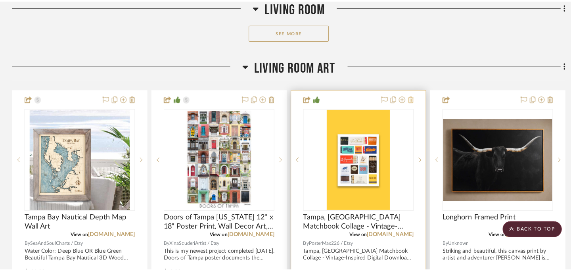
scroll to position [0, 0]
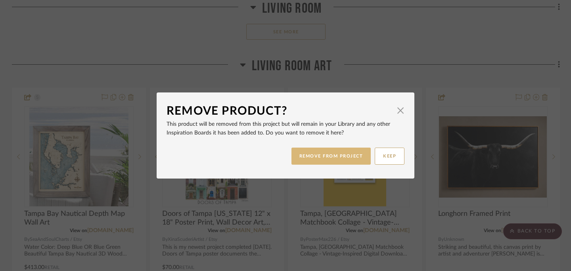
click at [335, 159] on button "REMOVE FROM PROJECT" at bounding box center [331, 156] width 80 height 17
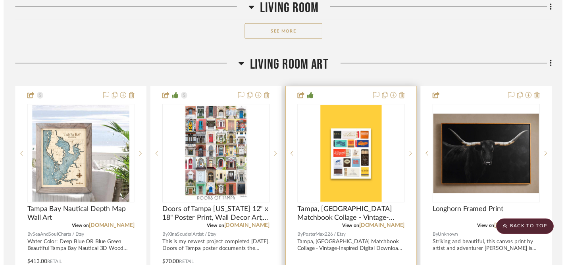
scroll to position [570, 0]
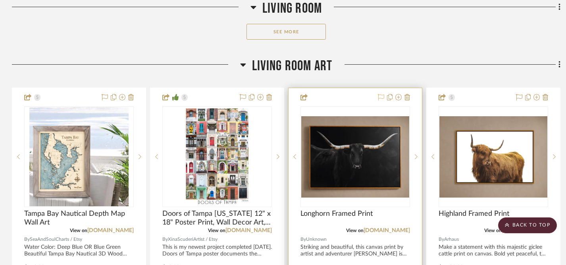
click at [380, 94] on icon at bounding box center [381, 97] width 6 height 6
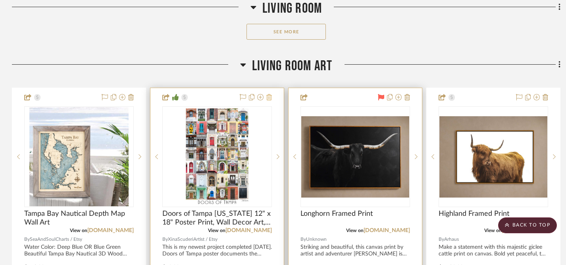
click at [269, 94] on icon at bounding box center [269, 97] width 6 height 6
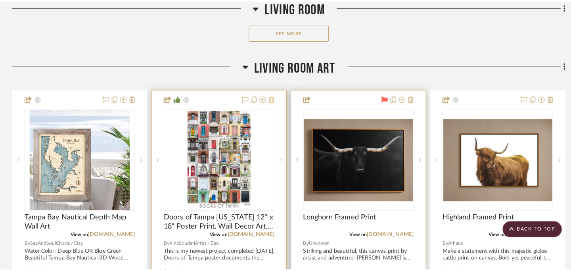
scroll to position [0, 0]
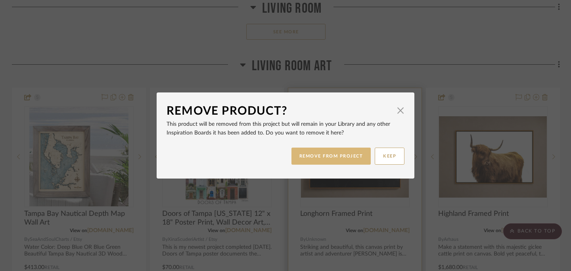
click at [311, 153] on button "REMOVE FROM PROJECT" at bounding box center [331, 156] width 80 height 17
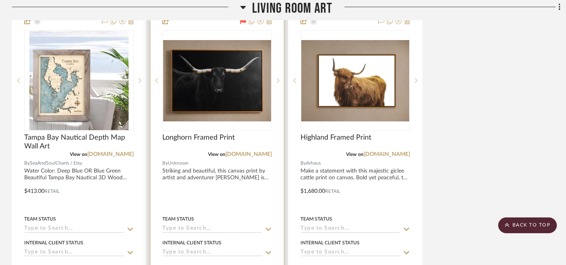
scroll to position [685, 0]
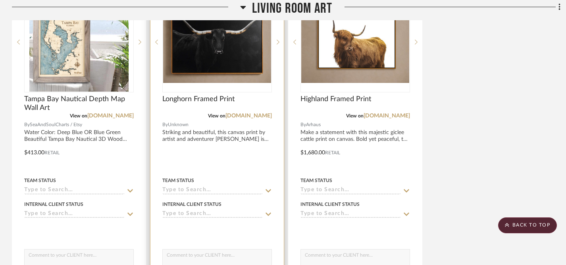
click at [267, 213] on icon at bounding box center [268, 214] width 6 height 3
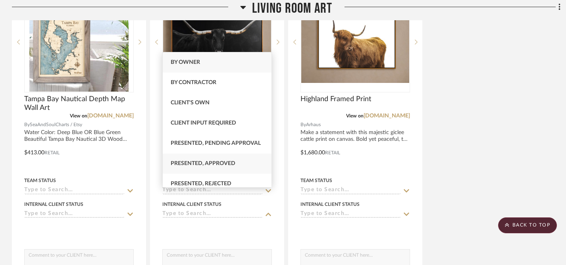
click at [209, 161] on span "Presented, Approved" at bounding box center [203, 164] width 65 height 6
type input "[DATE]"
type input "Presented, Approved"
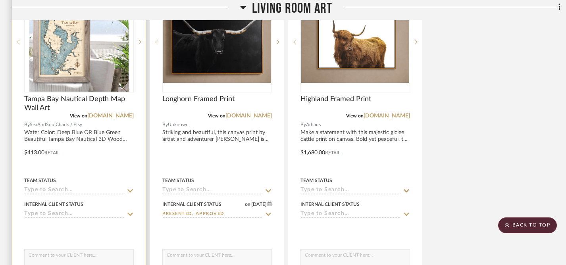
click at [128, 211] on icon at bounding box center [130, 214] width 7 height 6
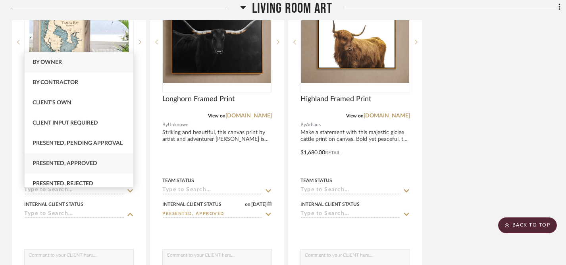
click at [68, 163] on span "Presented, Approved" at bounding box center [65, 164] width 65 height 6
type input "[DATE]"
type input "Presented, Approved"
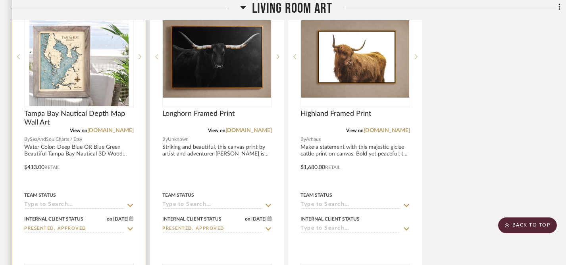
scroll to position [682, 0]
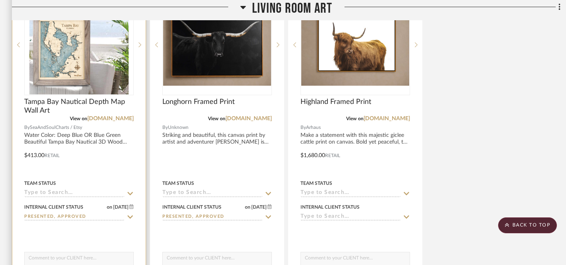
click at [70, 252] on textarea at bounding box center [79, 259] width 109 height 15
type textarea "J"
type textarea "L"
type textarea "J"
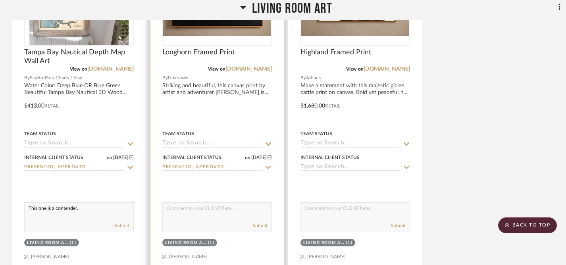
scroll to position [736, 0]
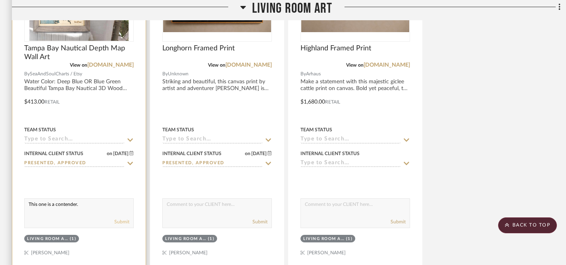
type textarea "This one is a contender."
click at [122, 218] on button "Submit" at bounding box center [121, 221] width 15 height 7
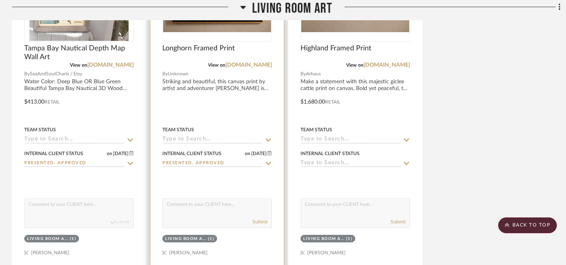
click at [176, 199] on textarea at bounding box center [217, 206] width 109 height 15
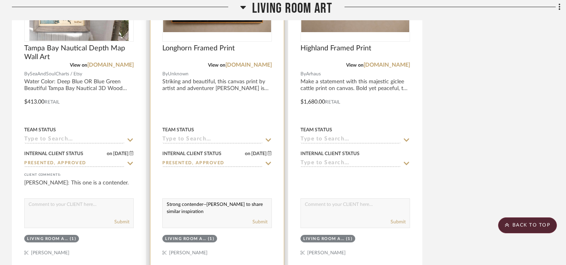
scroll to position [0, 0]
click at [205, 199] on textarea "Strong contender--Jeff to share similar inspiration photo." at bounding box center [217, 206] width 109 height 15
type textarea "Strong contender⎯Jeff to share similar inspiration photo."
click at [261, 218] on button "Submit" at bounding box center [259, 221] width 15 height 7
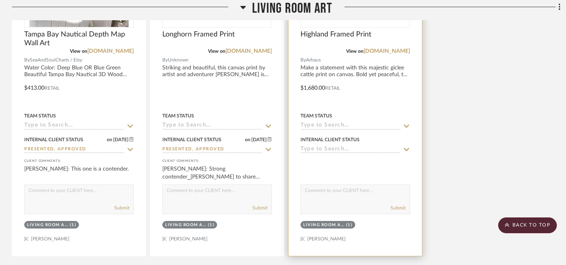
scroll to position [755, 0]
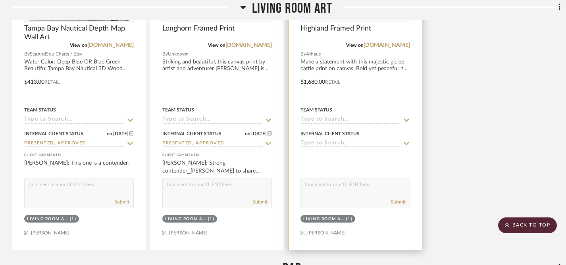
click at [406, 140] on icon at bounding box center [406, 143] width 7 height 6
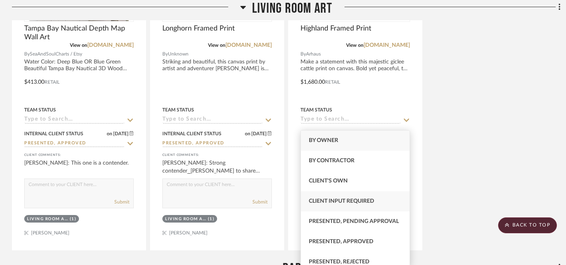
click at [335, 201] on span "Client Input Required" at bounding box center [341, 201] width 65 height 6
type input "[DATE]"
type input "Client Input Required"
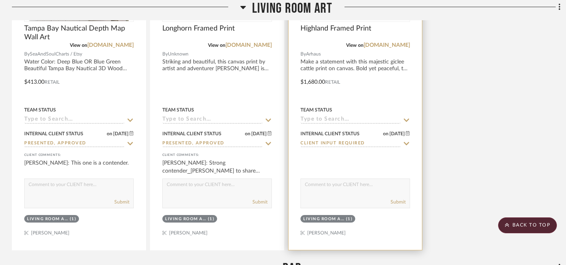
click at [353, 179] on textarea at bounding box center [355, 186] width 109 height 15
type textarea "Jeff, are we removing this one or still considering it?"
click at [399, 198] on button "Submit" at bounding box center [397, 201] width 15 height 7
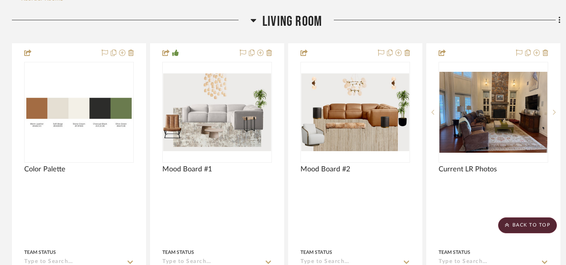
scroll to position [0, 0]
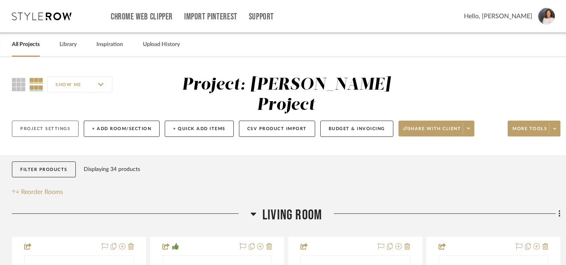
click at [48, 121] on button "Project Settings" at bounding box center [45, 129] width 67 height 16
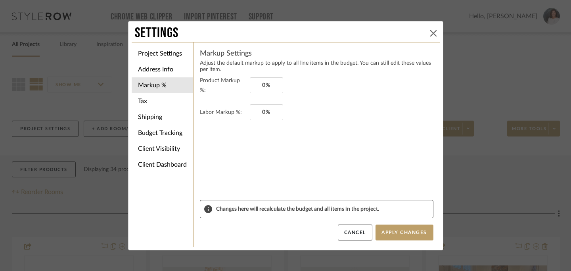
click at [430, 31] on icon at bounding box center [433, 33] width 6 height 6
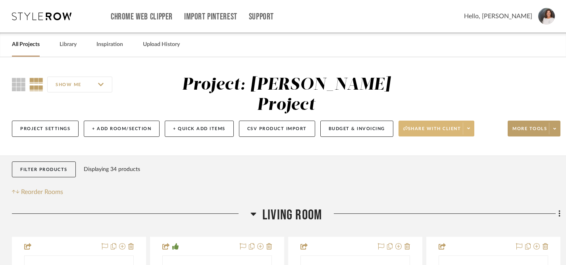
click at [468, 126] on icon at bounding box center [468, 128] width 3 height 4
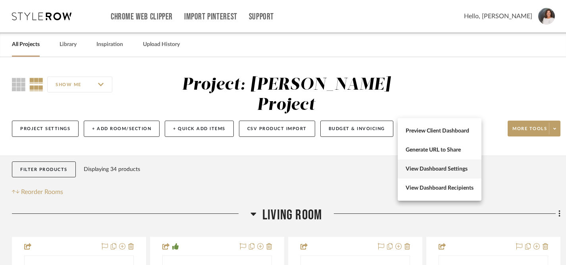
click at [435, 169] on span "View Dashboard Settings" at bounding box center [439, 169] width 68 height 7
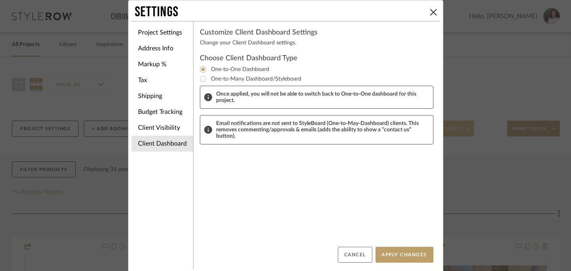
click at [361, 259] on button "Cancel" at bounding box center [355, 255] width 35 height 16
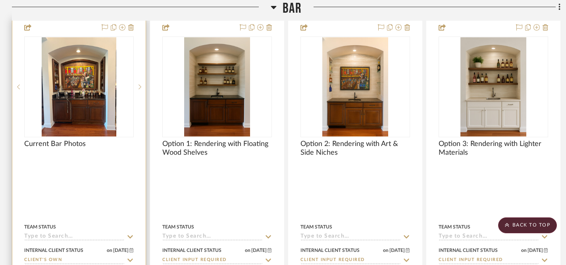
scroll to position [968, 0]
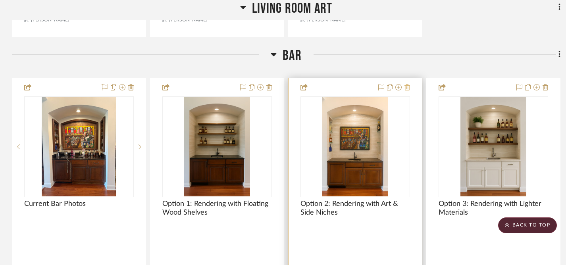
click at [406, 84] on icon at bounding box center [407, 87] width 6 height 6
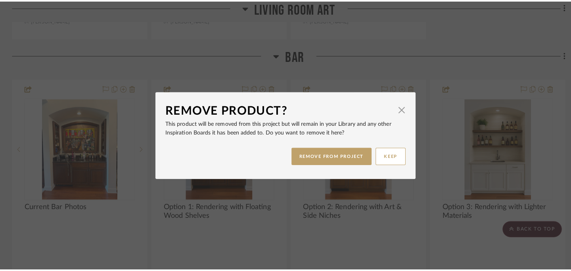
scroll to position [0, 0]
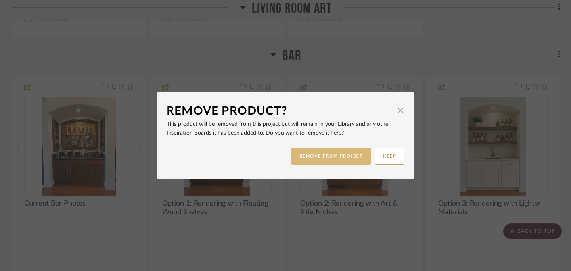
click at [328, 159] on button "REMOVE FROM PROJECT" at bounding box center [331, 156] width 80 height 17
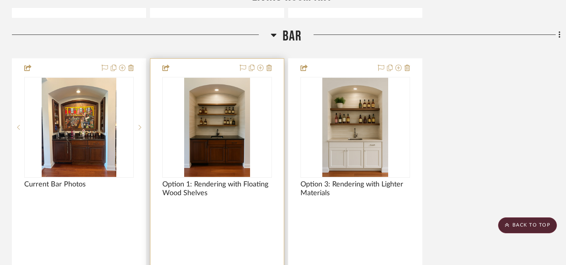
scroll to position [979, 0]
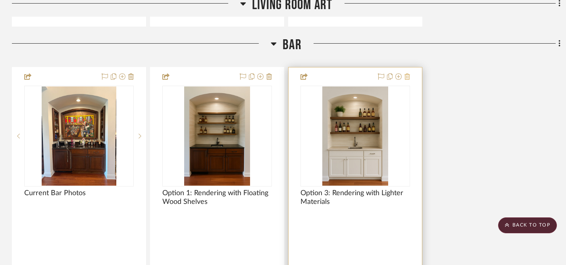
click at [407, 73] on icon at bounding box center [407, 76] width 6 height 6
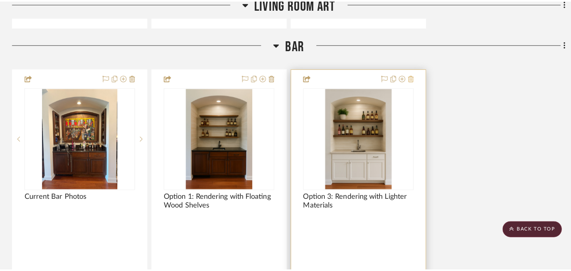
scroll to position [0, 0]
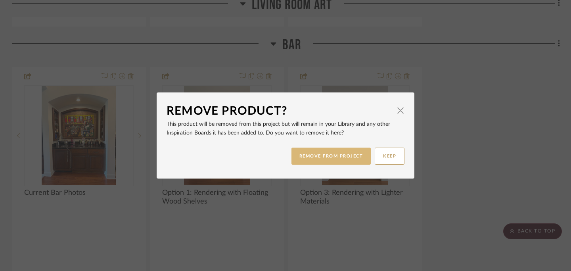
click at [333, 156] on button "REMOVE FROM PROJECT" at bounding box center [331, 156] width 80 height 17
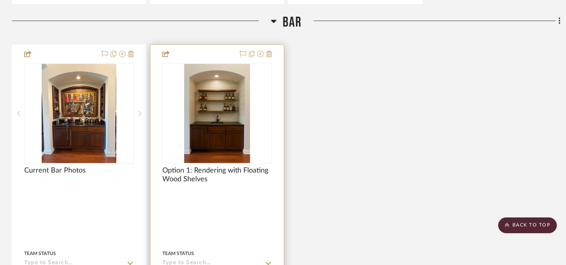
scroll to position [1105, 0]
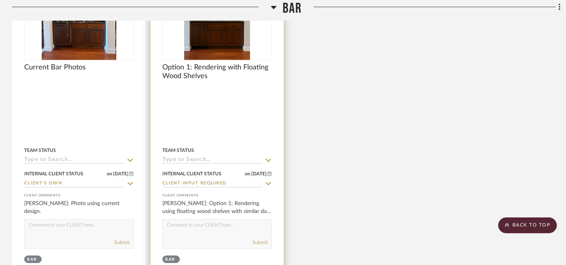
click at [214, 219] on textarea at bounding box center [217, 226] width 109 height 15
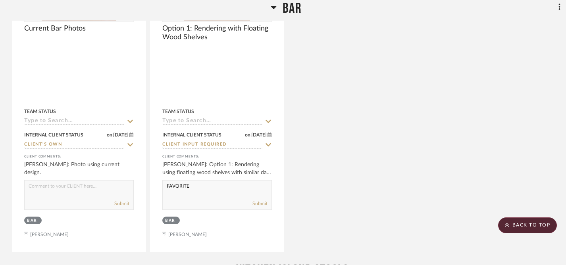
scroll to position [1141, 0]
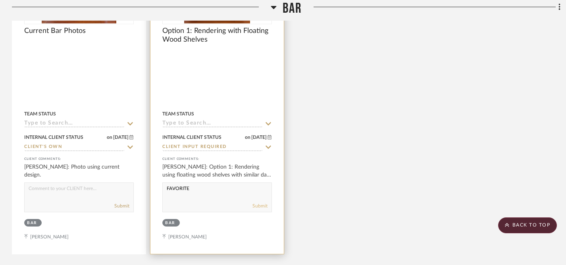
type textarea "FAVORITE"
click at [261, 202] on button "Submit" at bounding box center [259, 205] width 15 height 7
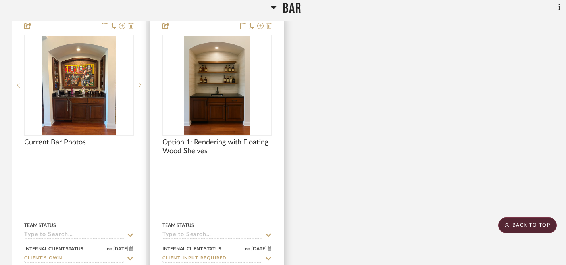
scroll to position [890, 0]
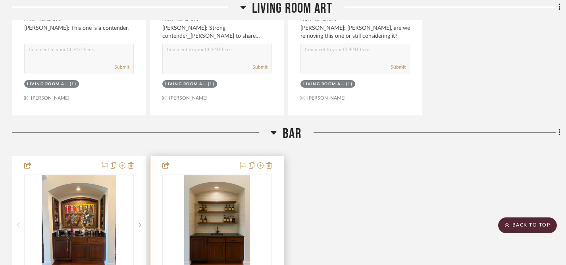
click at [243, 162] on icon at bounding box center [243, 165] width 6 height 6
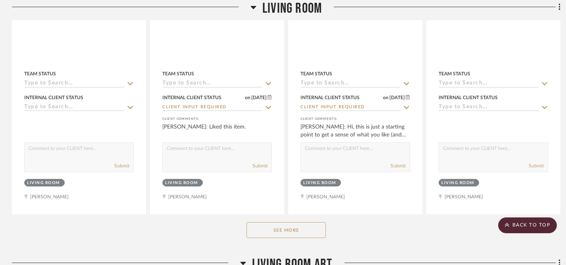
scroll to position [366, 0]
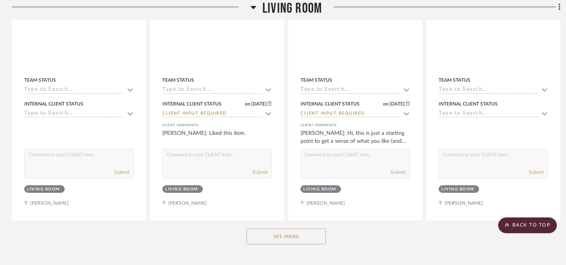
click at [293, 228] on button "See More" at bounding box center [285, 236] width 79 height 16
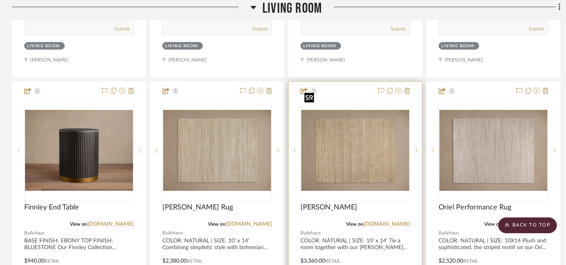
scroll to position [508, 0]
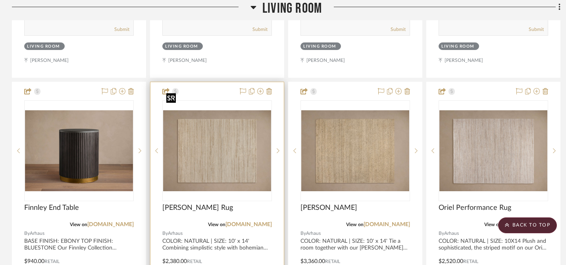
click at [234, 142] on img "0" at bounding box center [217, 150] width 108 height 81
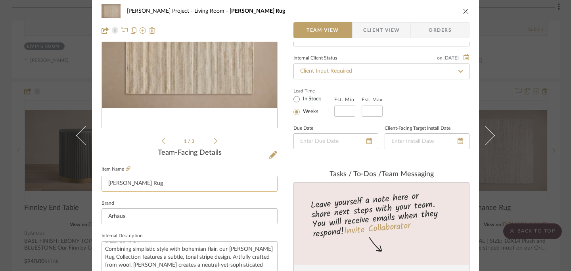
scroll to position [0, 0]
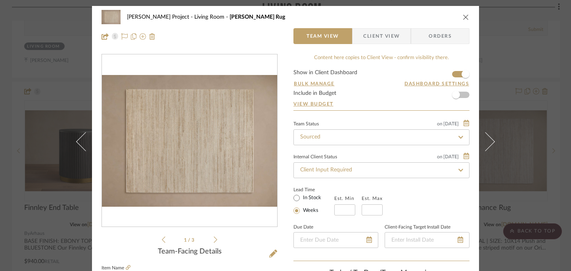
click at [463, 16] on icon "close" at bounding box center [466, 17] width 6 height 6
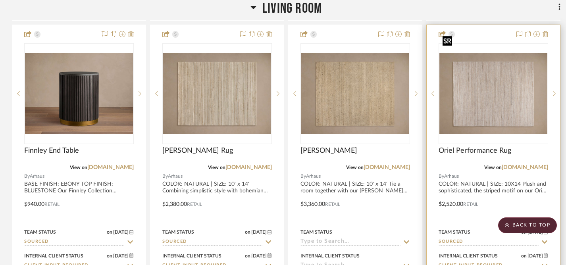
scroll to position [567, 0]
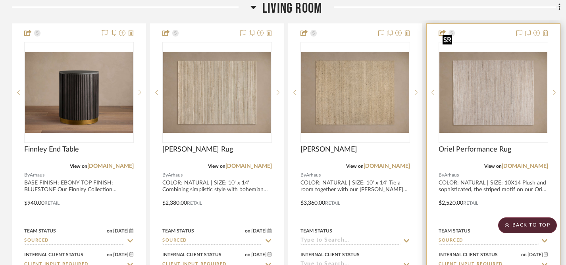
click at [493, 88] on img "0" at bounding box center [493, 92] width 108 height 81
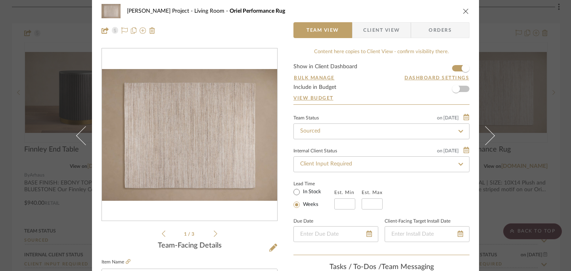
scroll to position [0, 0]
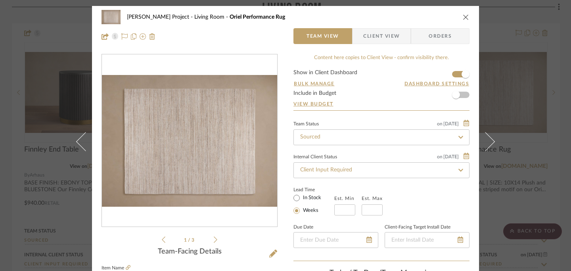
click at [463, 16] on icon "close" at bounding box center [466, 17] width 6 height 6
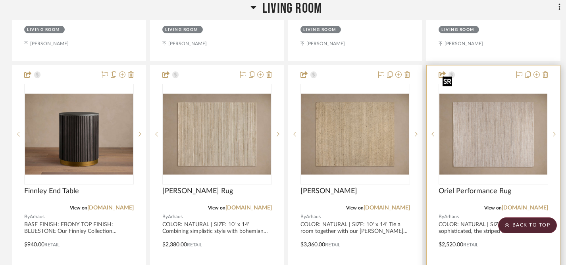
scroll to position [523, 0]
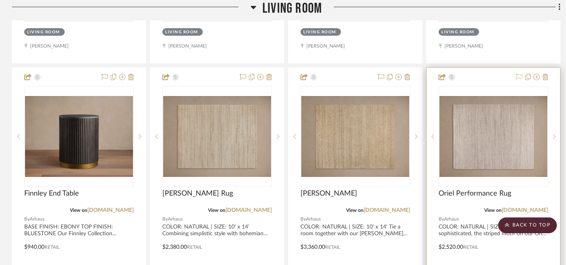
click at [516, 74] on icon at bounding box center [519, 77] width 6 height 6
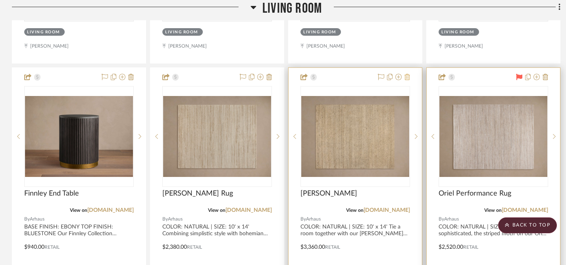
click at [406, 74] on icon at bounding box center [407, 77] width 6 height 6
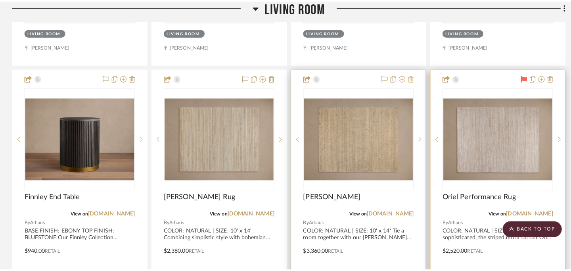
scroll to position [0, 0]
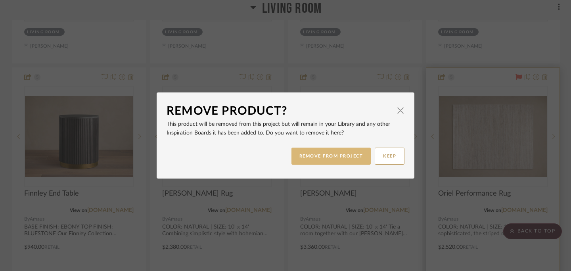
click at [340, 156] on button "REMOVE FROM PROJECT" at bounding box center [331, 156] width 80 height 17
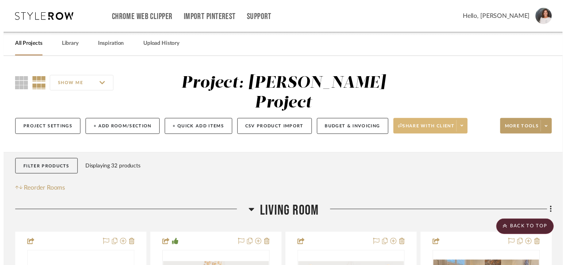
scroll to position [523, 0]
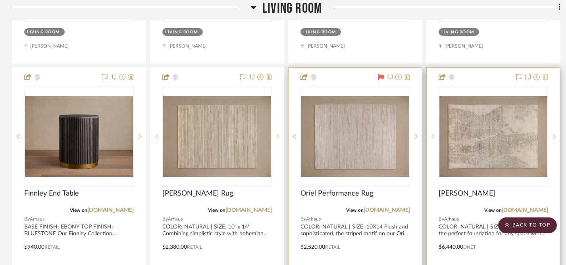
click at [546, 74] on icon at bounding box center [545, 77] width 6 height 6
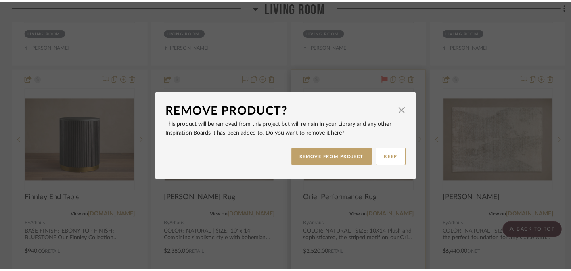
scroll to position [0, 0]
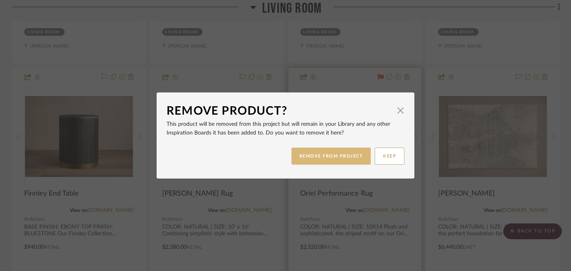
click at [343, 157] on button "REMOVE FROM PROJECT" at bounding box center [331, 156] width 80 height 17
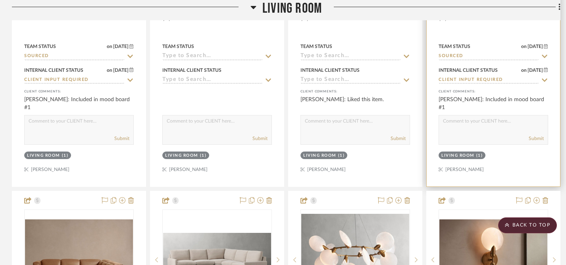
scroll to position [1546, 0]
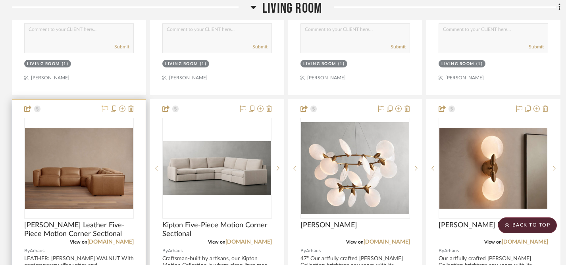
click at [103, 105] on icon at bounding box center [105, 108] width 6 height 6
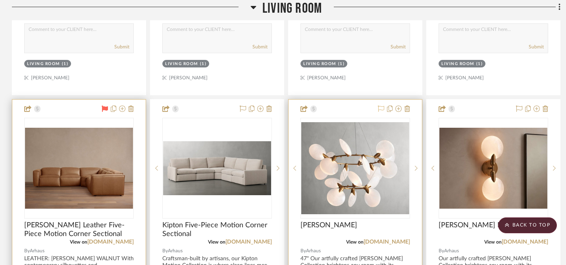
click at [382, 105] on icon at bounding box center [381, 108] width 6 height 6
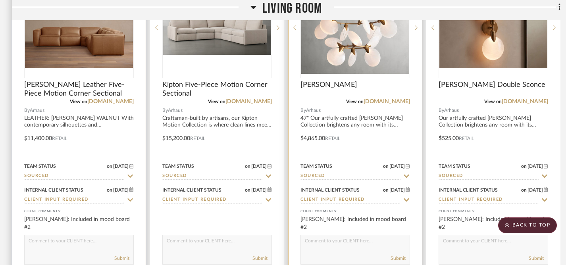
scroll to position [1703, 0]
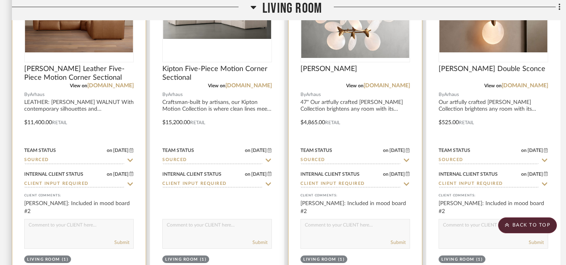
click at [333, 219] on textarea at bounding box center [355, 226] width 109 height 15
type textarea "FAVORITE"
click at [398, 239] on button "Submit" at bounding box center [397, 242] width 15 height 7
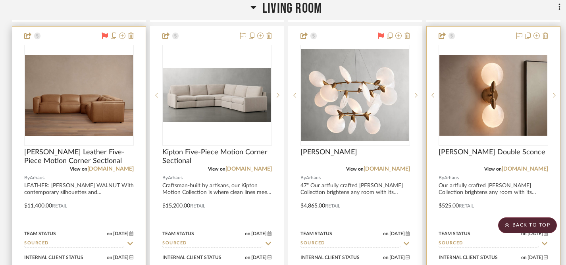
scroll to position [1605, 0]
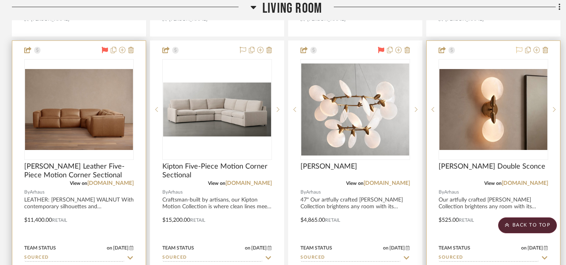
click at [518, 47] on icon at bounding box center [519, 50] width 6 height 6
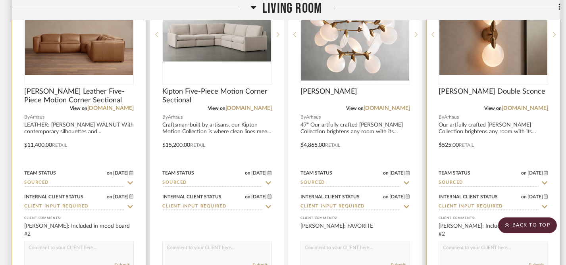
scroll to position [1738, 0]
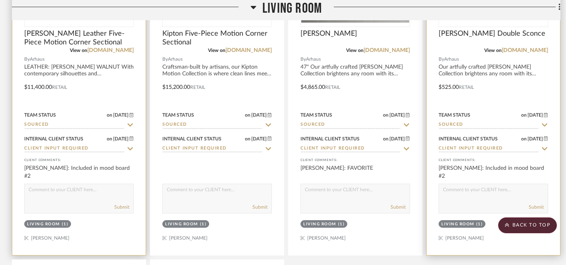
click at [465, 184] on textarea at bounding box center [493, 191] width 109 height 15
type textarea "C"
type textarea "Strong contender for wall scones."
click at [534, 203] on button "Submit" at bounding box center [535, 206] width 15 height 7
click at [460, 164] on div "PEGGY HERRMANN: Strong contender for wall scones." at bounding box center [492, 172] width 109 height 16
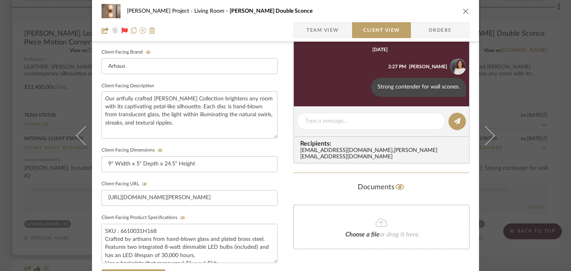
scroll to position [240, 0]
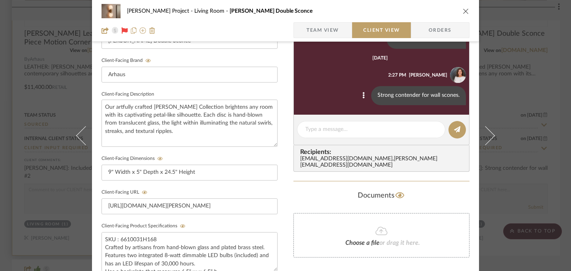
click at [415, 98] on div "Strong contender for wall scones." at bounding box center [418, 95] width 95 height 19
click at [363, 97] on icon at bounding box center [364, 95] width 2 height 6
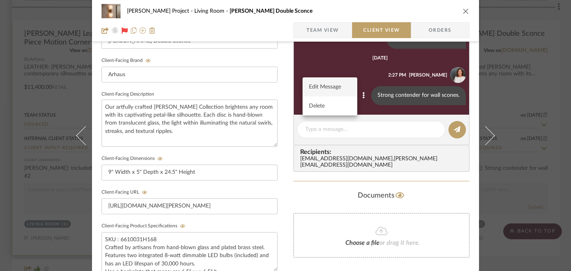
click at [328, 87] on span "Edit Message" at bounding box center [325, 87] width 33 height 7
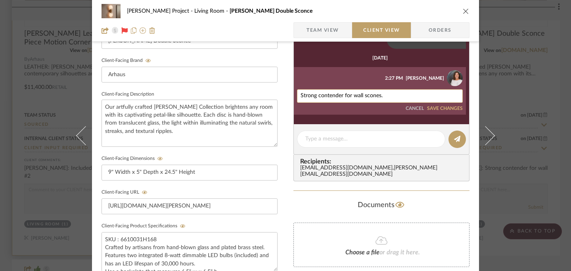
click at [372, 98] on textarea "Strong contender for wall scones." at bounding box center [380, 96] width 159 height 6
click at [391, 97] on textarea "Strong contender for wall sconces." at bounding box center [380, 96] width 159 height 6
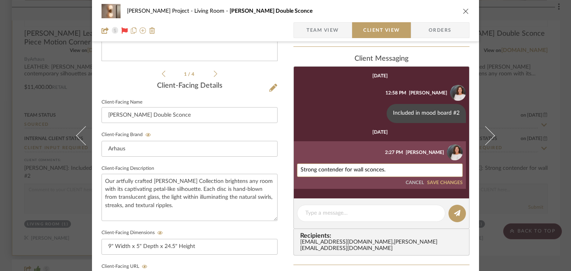
scroll to position [169, 0]
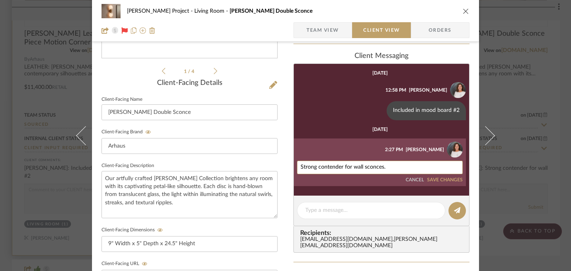
type textarea "Strong contender for wall sconces."
click at [449, 181] on button "SAVE CHANGES" at bounding box center [445, 180] width 36 height 6
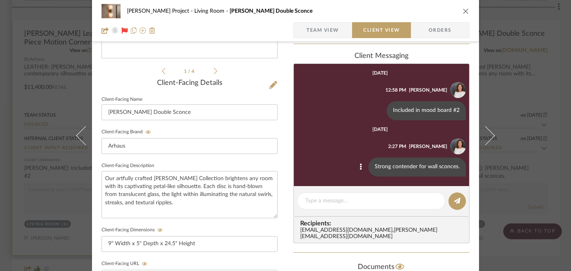
click at [463, 12] on icon "close" at bounding box center [466, 11] width 6 height 6
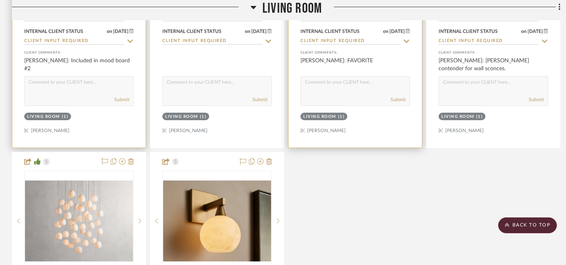
scroll to position [1846, 0]
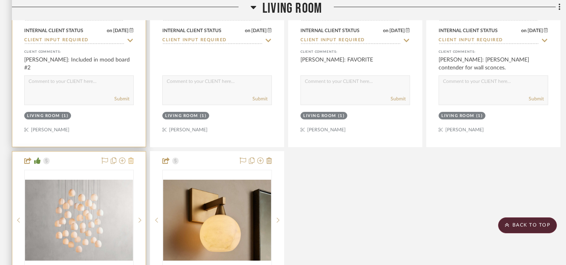
click at [129, 157] on icon at bounding box center [131, 160] width 6 height 6
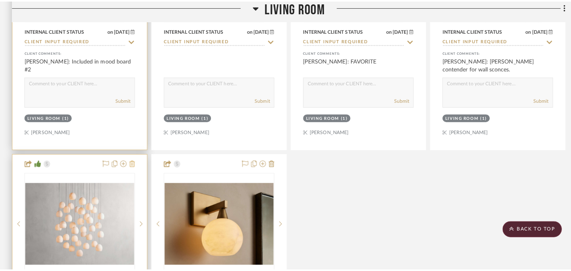
scroll to position [0, 0]
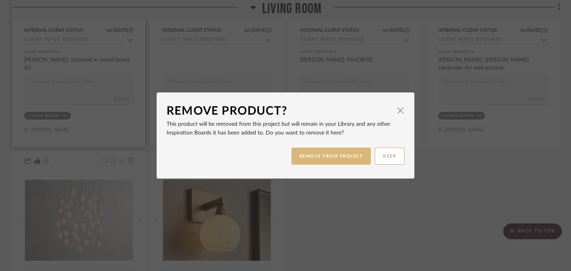
click at [311, 159] on button "REMOVE FROM PROJECT" at bounding box center [331, 156] width 80 height 17
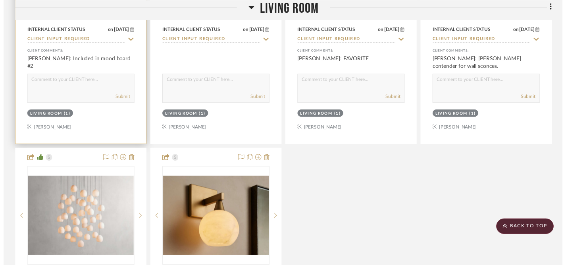
scroll to position [1846, 0]
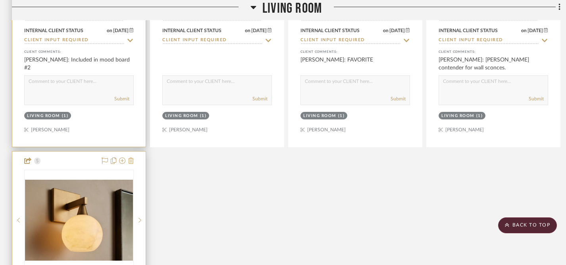
click at [131, 157] on icon at bounding box center [131, 160] width 6 height 6
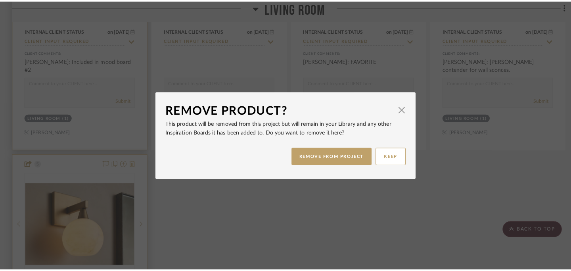
scroll to position [0, 0]
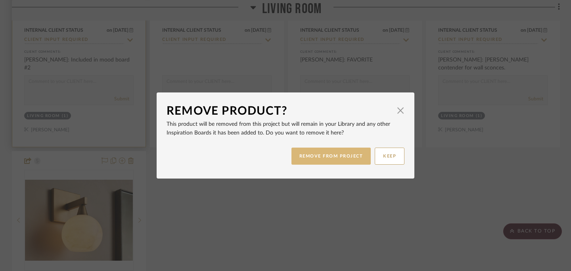
click at [311, 160] on button "REMOVE FROM PROJECT" at bounding box center [331, 156] width 80 height 17
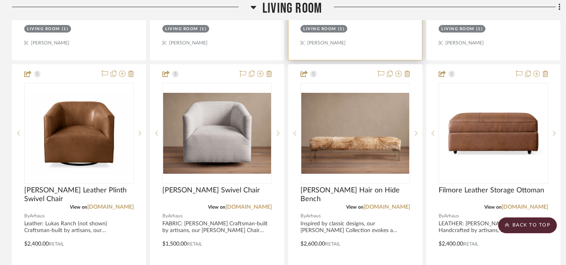
scroll to position [878, 0]
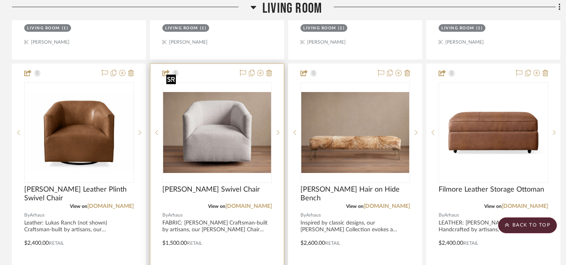
click at [0, 0] on img at bounding box center [0, 0] width 0 height 0
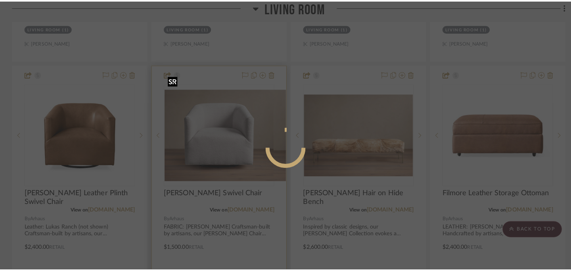
scroll to position [0, 0]
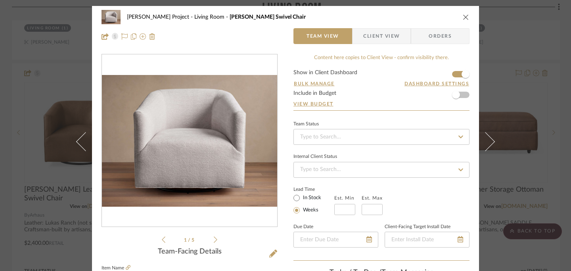
click at [464, 17] on icon "close" at bounding box center [466, 17] width 6 height 6
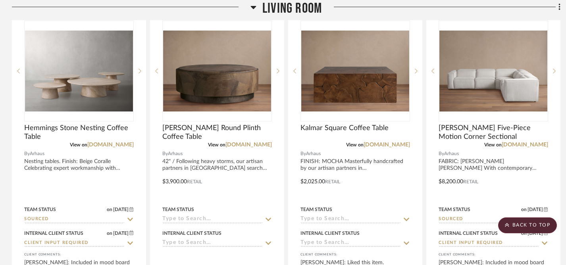
scroll to position [1182, 0]
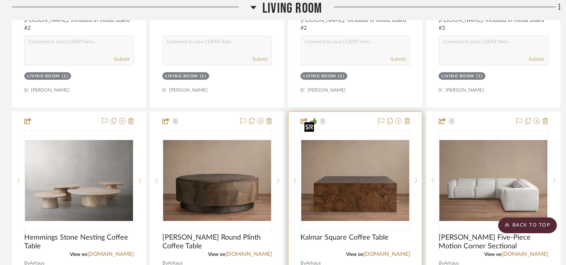
click at [364, 163] on img "0" at bounding box center [355, 180] width 108 height 81
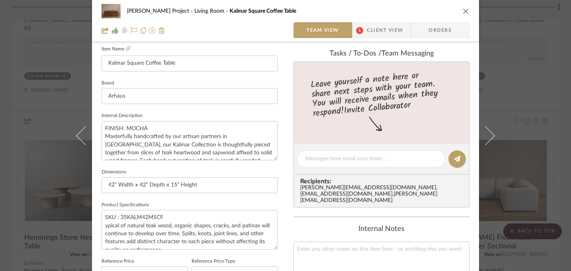
scroll to position [0, 0]
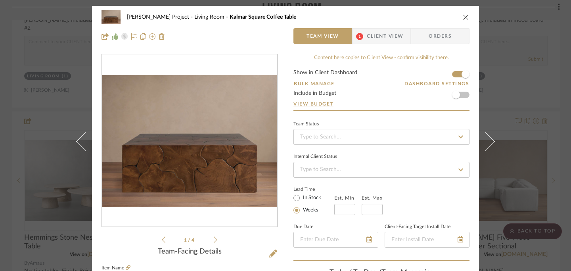
click at [465, 16] on icon "close" at bounding box center [466, 17] width 6 height 6
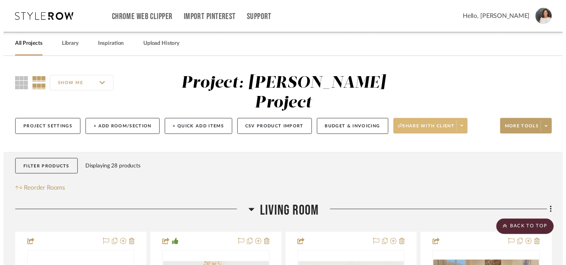
scroll to position [1182, 0]
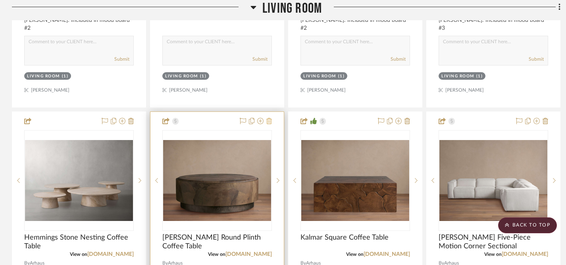
click at [268, 118] on icon at bounding box center [269, 121] width 6 height 6
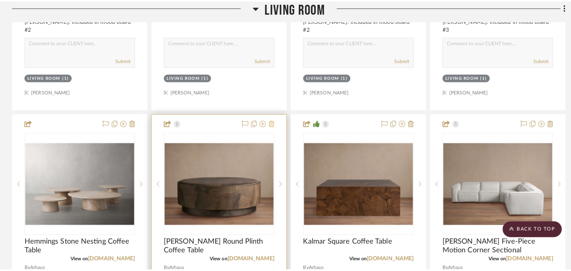
scroll to position [0, 0]
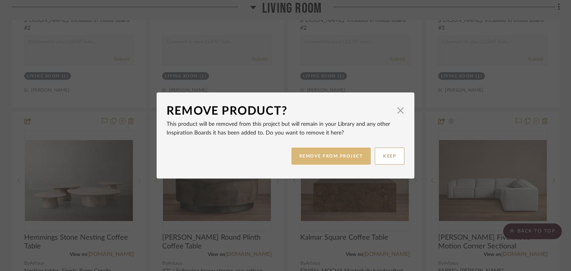
click at [332, 153] on button "REMOVE FROM PROJECT" at bounding box center [331, 156] width 80 height 17
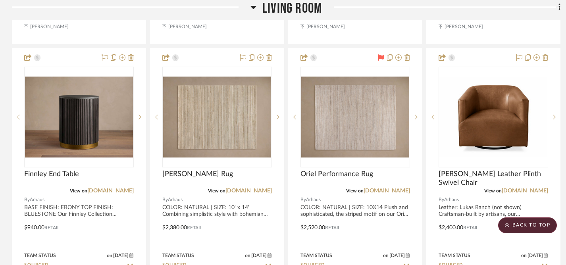
scroll to position [533, 0]
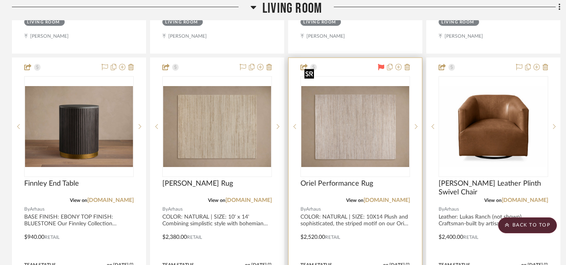
click at [355, 127] on img "0" at bounding box center [355, 126] width 108 height 81
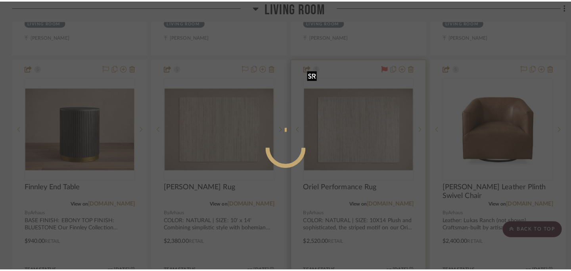
scroll to position [0, 0]
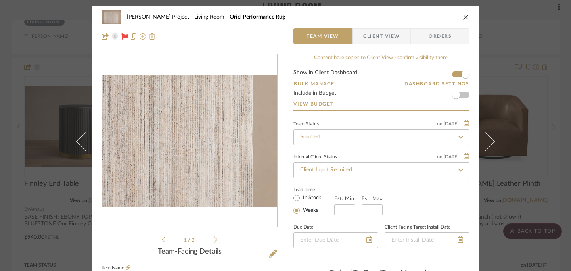
click at [231, 156] on img "0" at bounding box center [189, 141] width 175 height 132
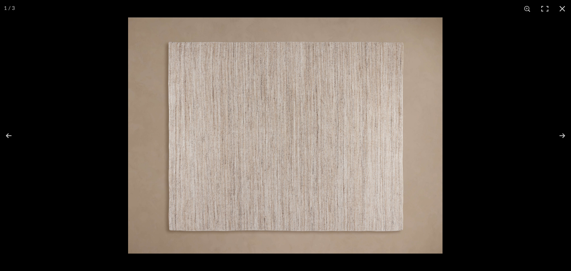
click at [345, 145] on img at bounding box center [285, 135] width 314 height 236
